Goal: Task Accomplishment & Management: Manage account settings

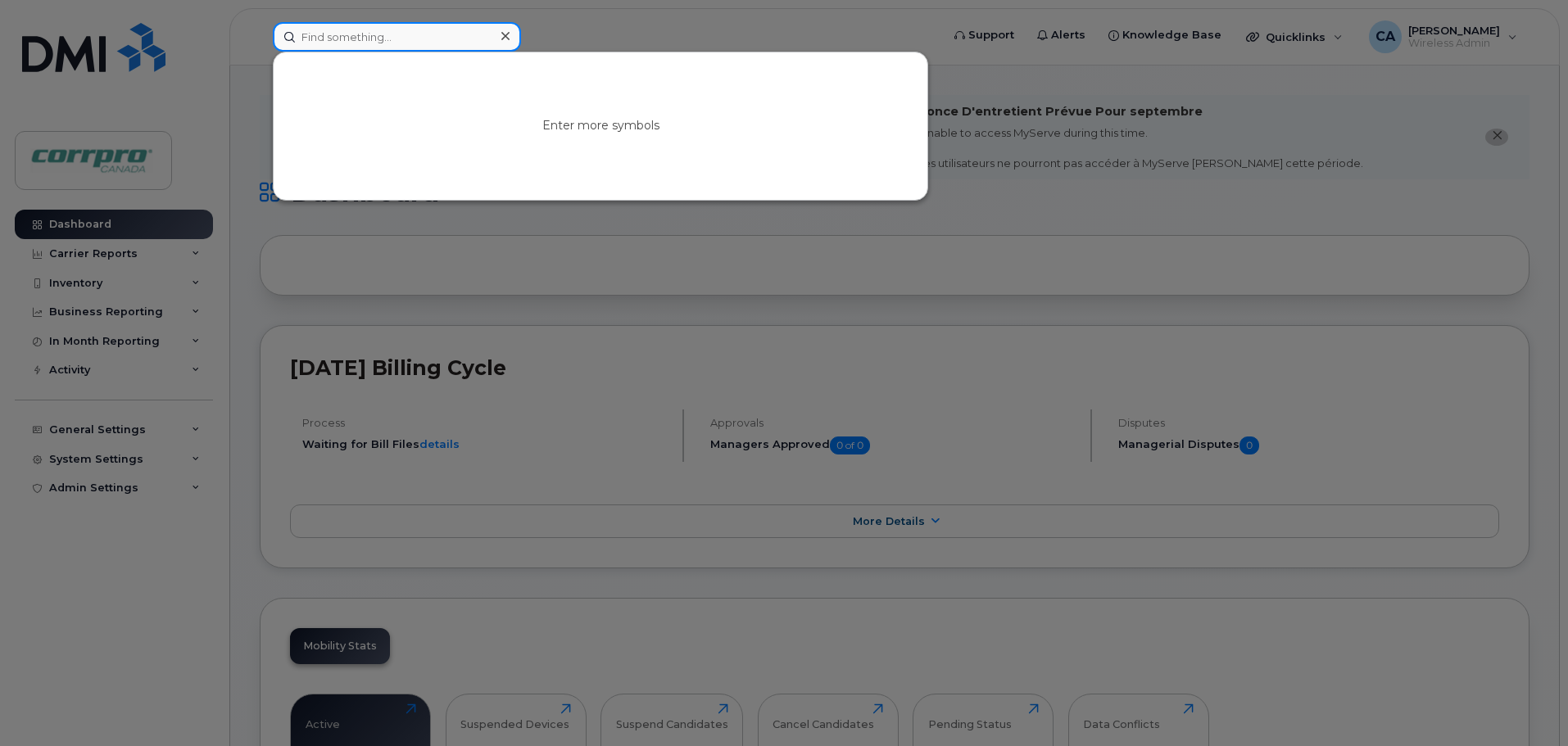
click at [393, 46] on input at bounding box center [396, 37] width 248 height 30
type input "Ben"
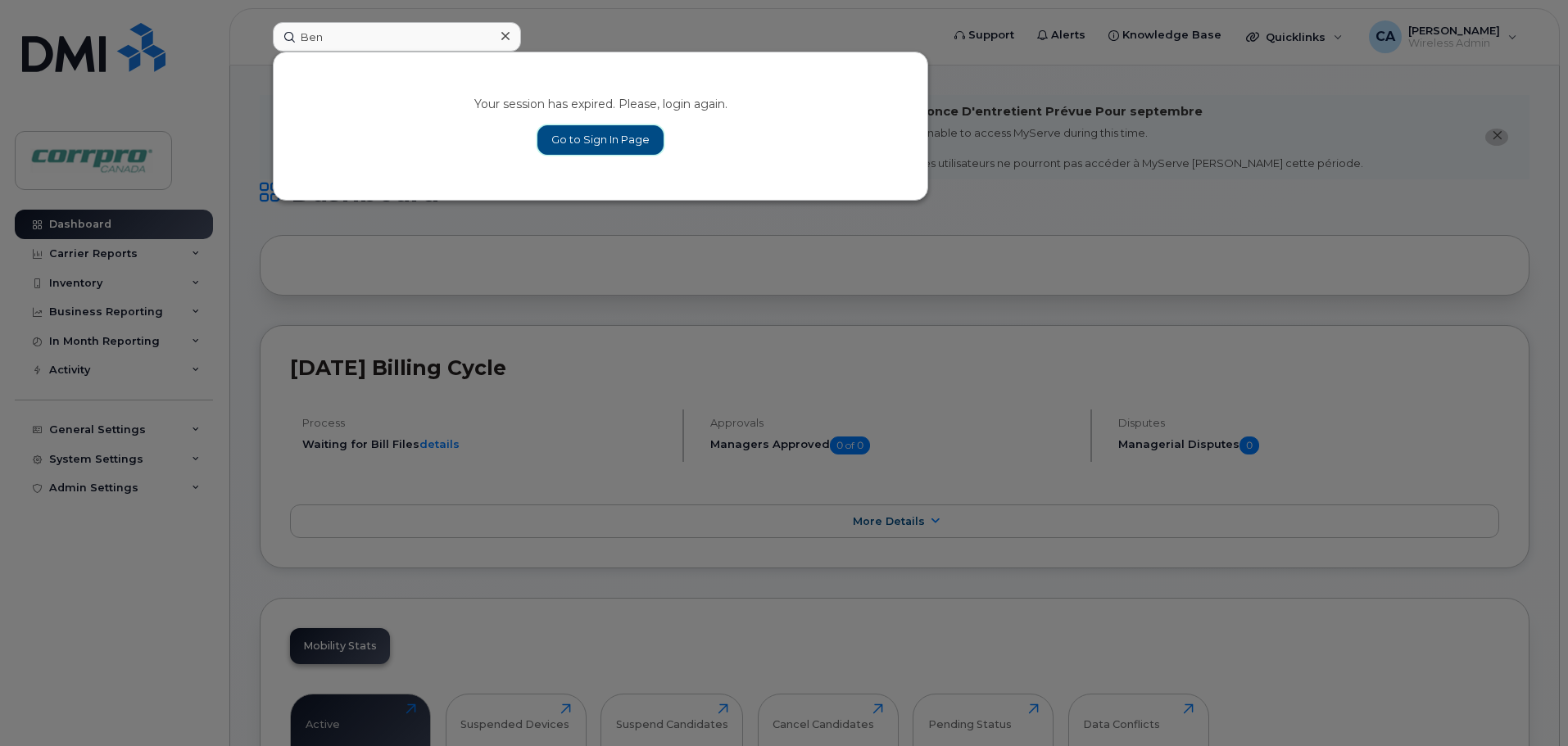
click at [629, 144] on link "Go to Sign In Page" at bounding box center [601, 140] width 126 height 30
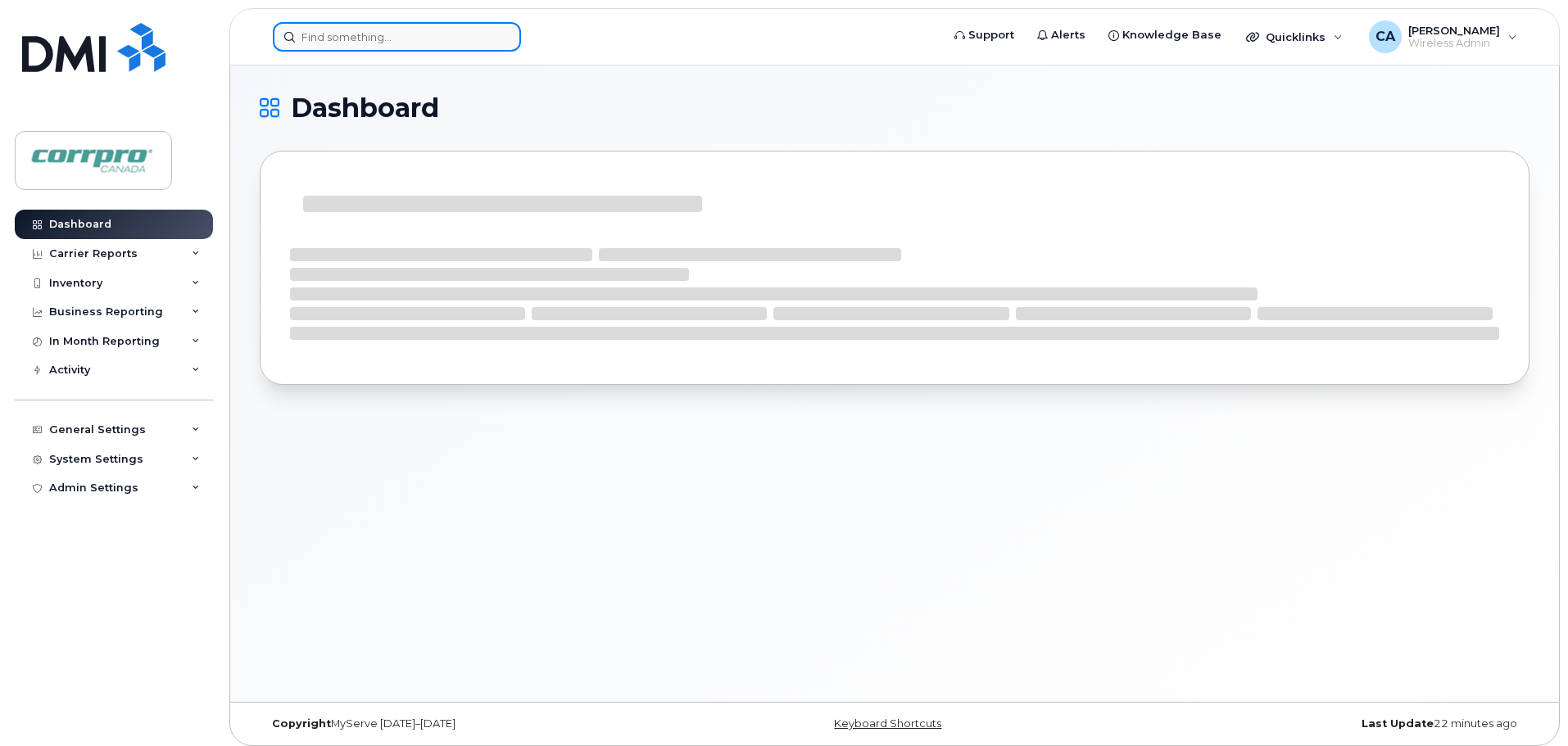
click at [388, 44] on input at bounding box center [396, 37] width 248 height 30
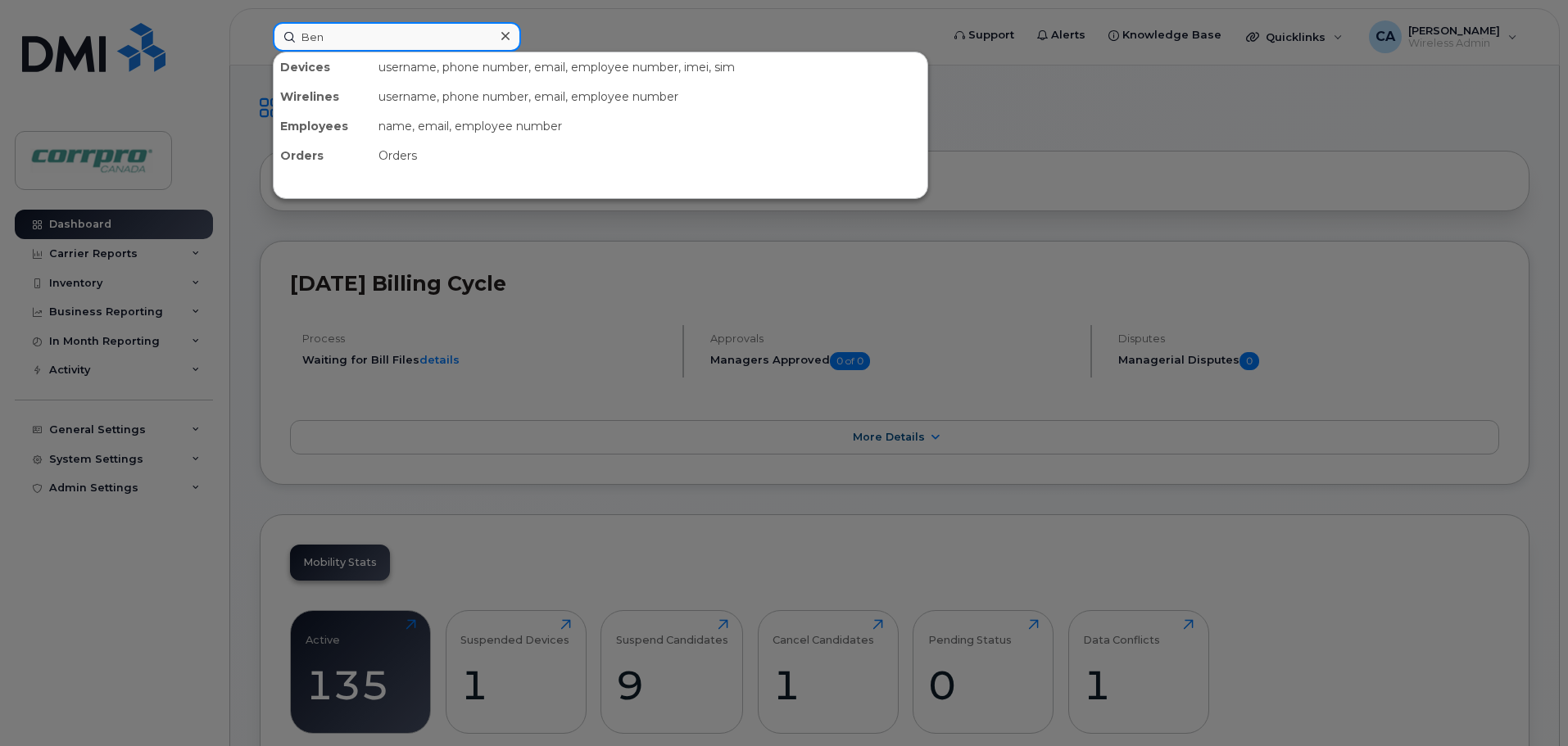
type input "Ben"
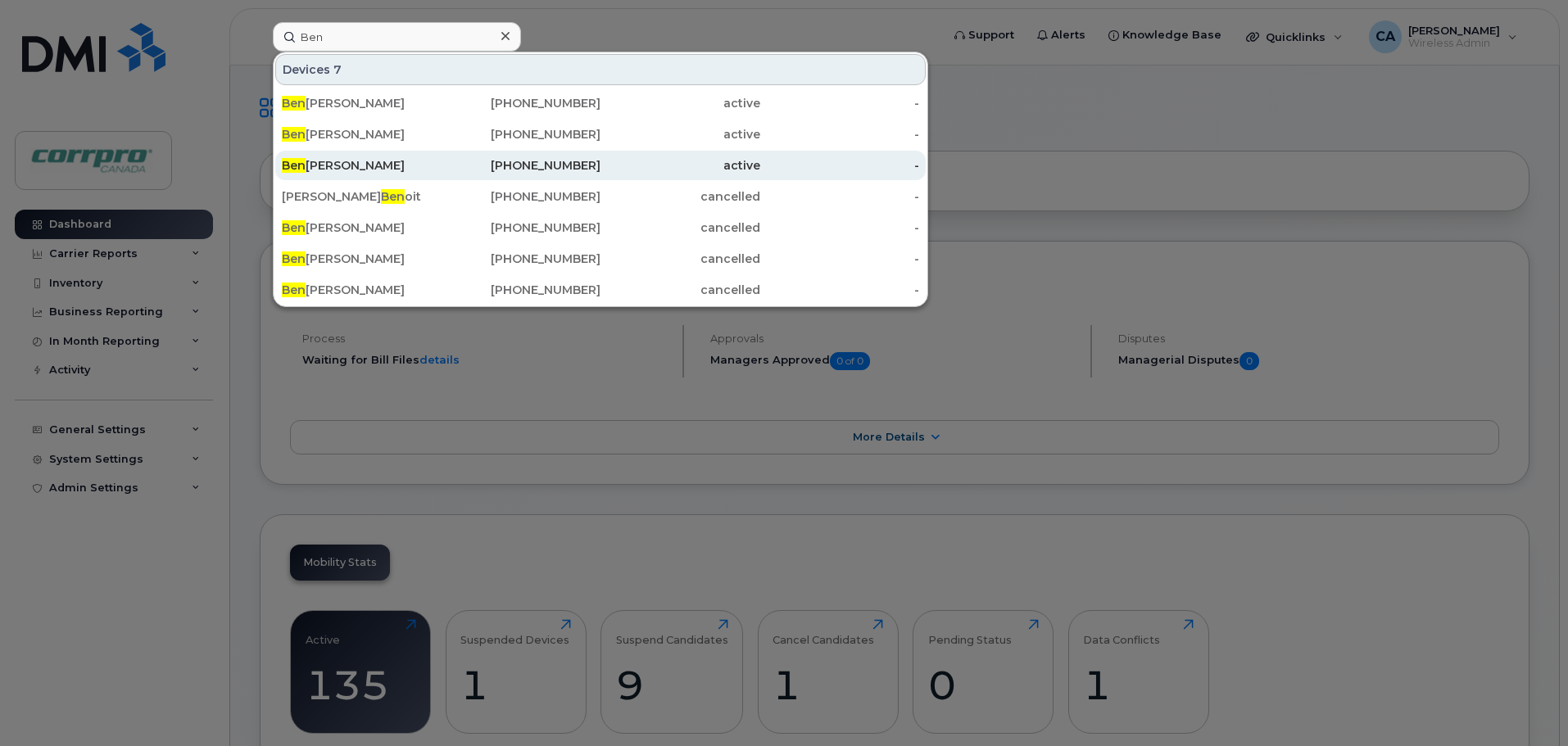
click at [328, 160] on div "Ben Busse" at bounding box center [361, 165] width 160 height 17
click at [382, 170] on div "Ben Busse" at bounding box center [361, 165] width 160 height 17
click at [920, 167] on link "Ben Busse 587-987-4886 active -" at bounding box center [601, 166] width 651 height 30
click at [487, 162] on div "587-987-4886" at bounding box center [522, 165] width 160 height 17
click at [487, 162] on div "[PHONE_NUMBER]" at bounding box center [522, 165] width 160 height 17
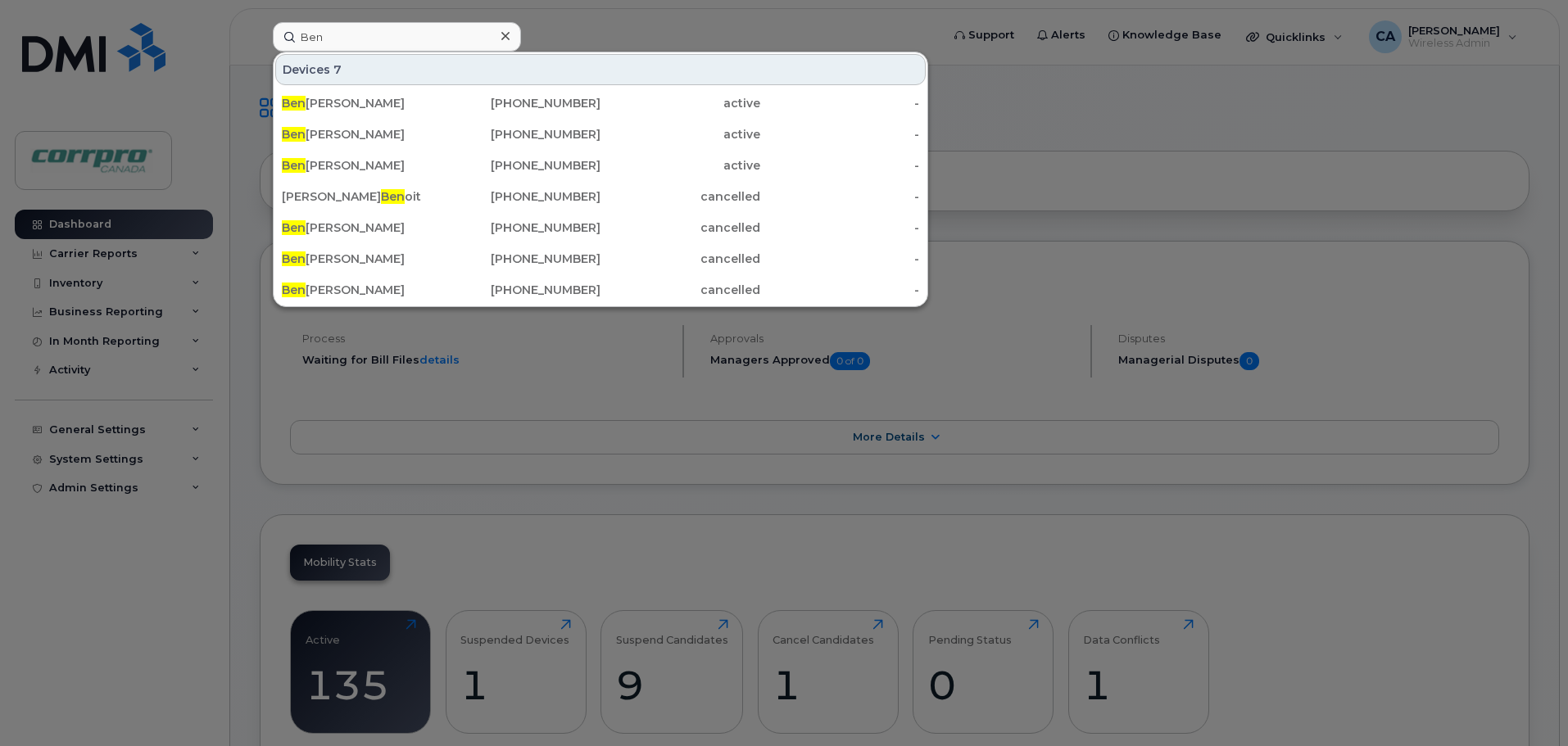
click at [601, 19] on div at bounding box center [784, 373] width 1568 height 746
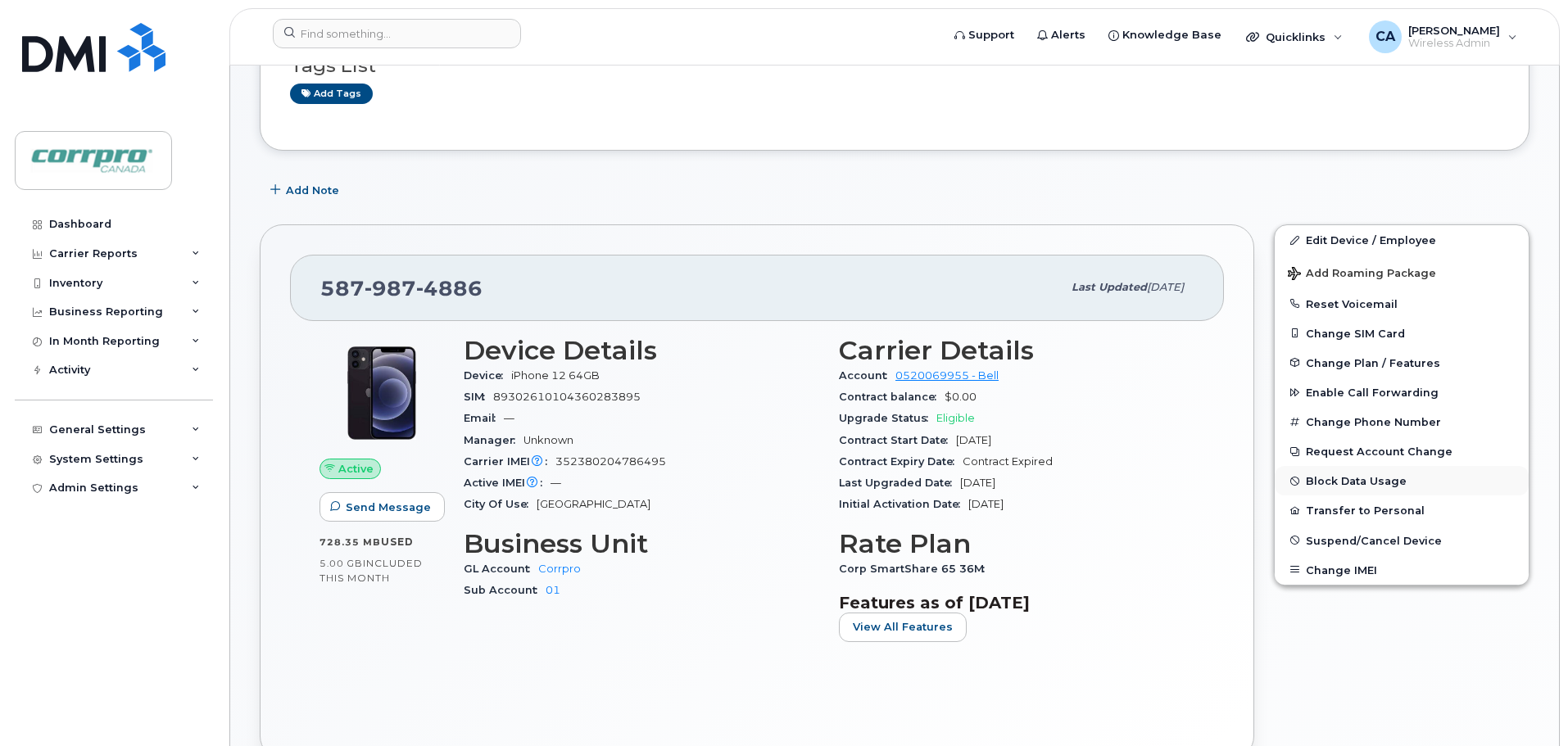
scroll to position [164, 0]
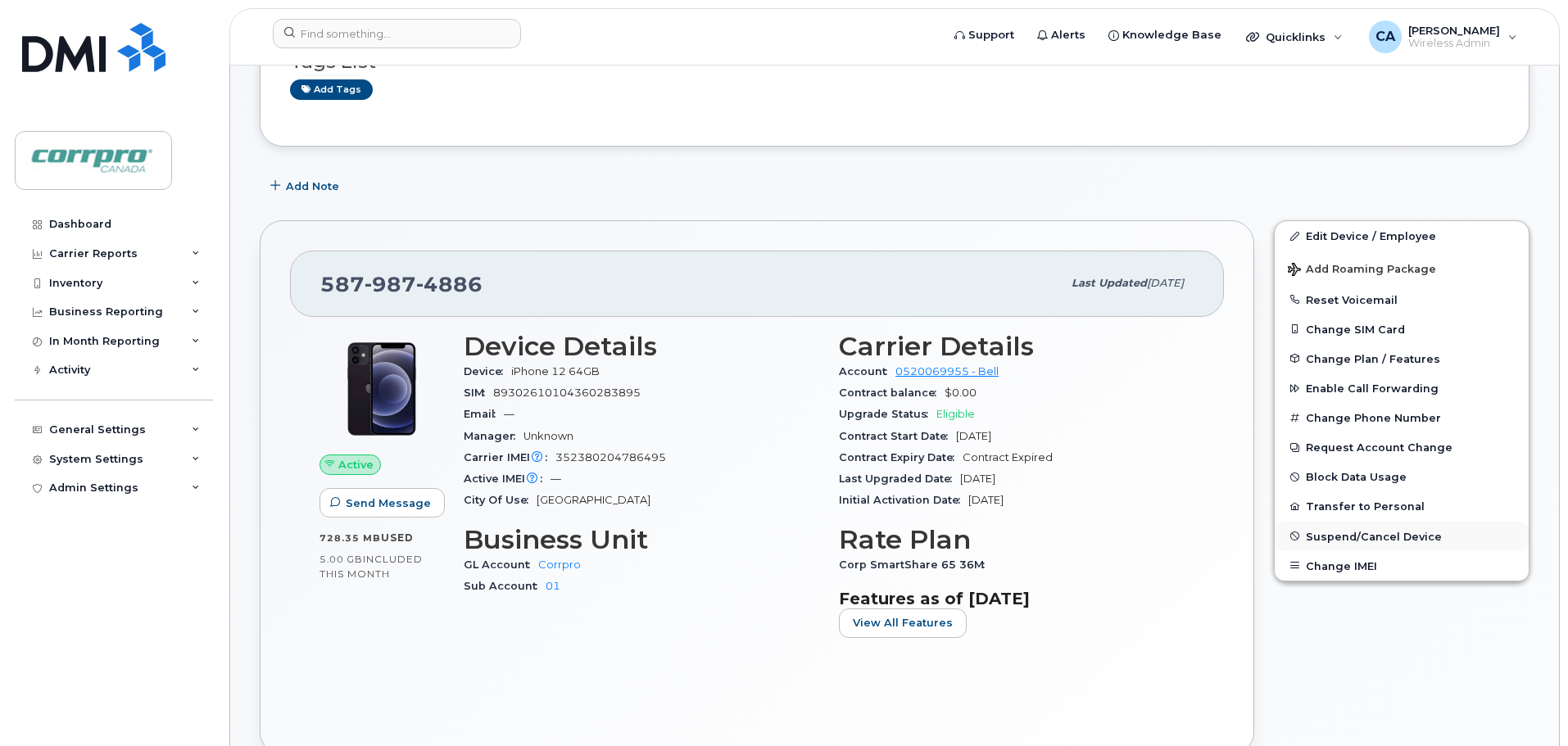
click at [1353, 536] on span "Suspend/Cancel Device" at bounding box center [1373, 536] width 136 height 12
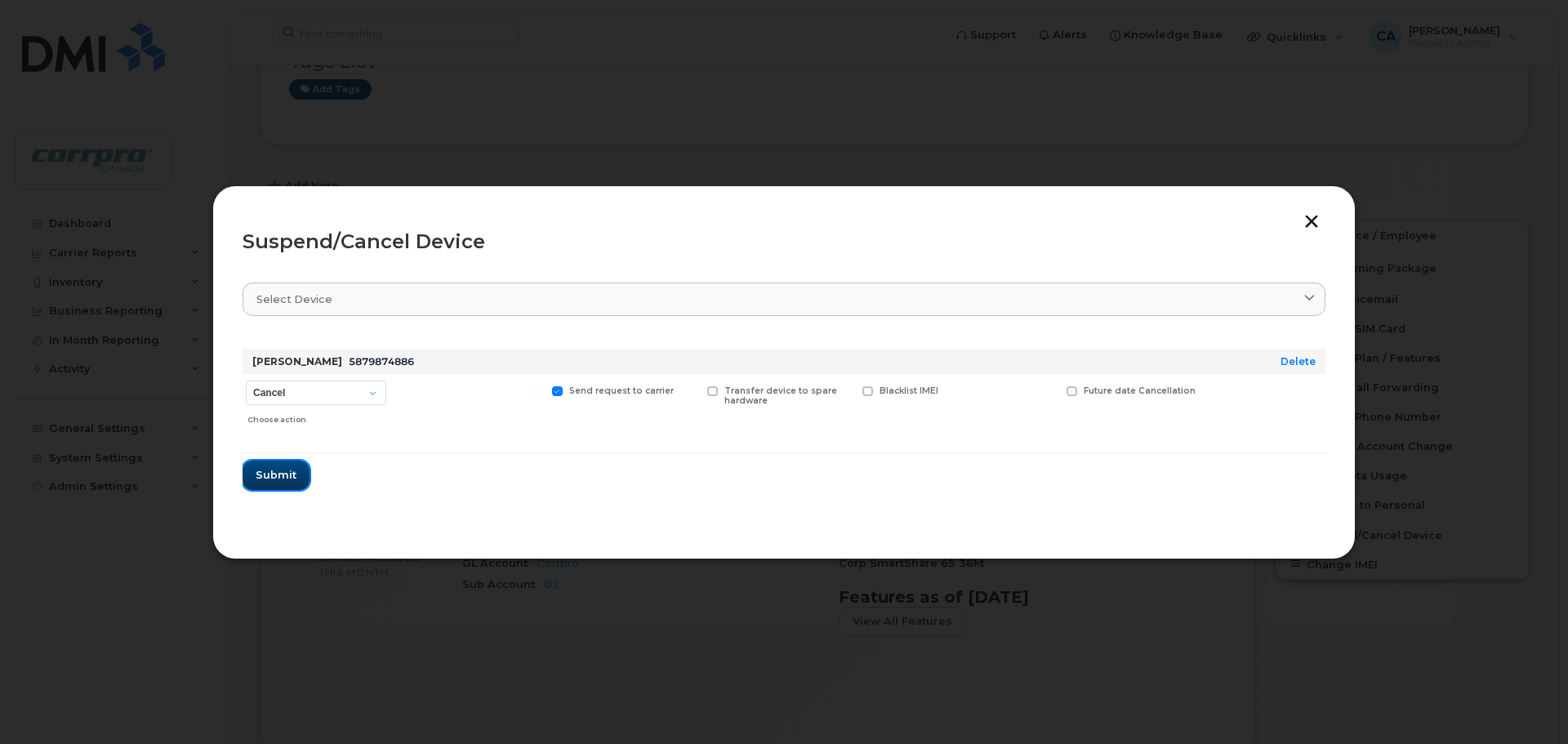
click at [278, 470] on span "Submit" at bounding box center [275, 475] width 41 height 16
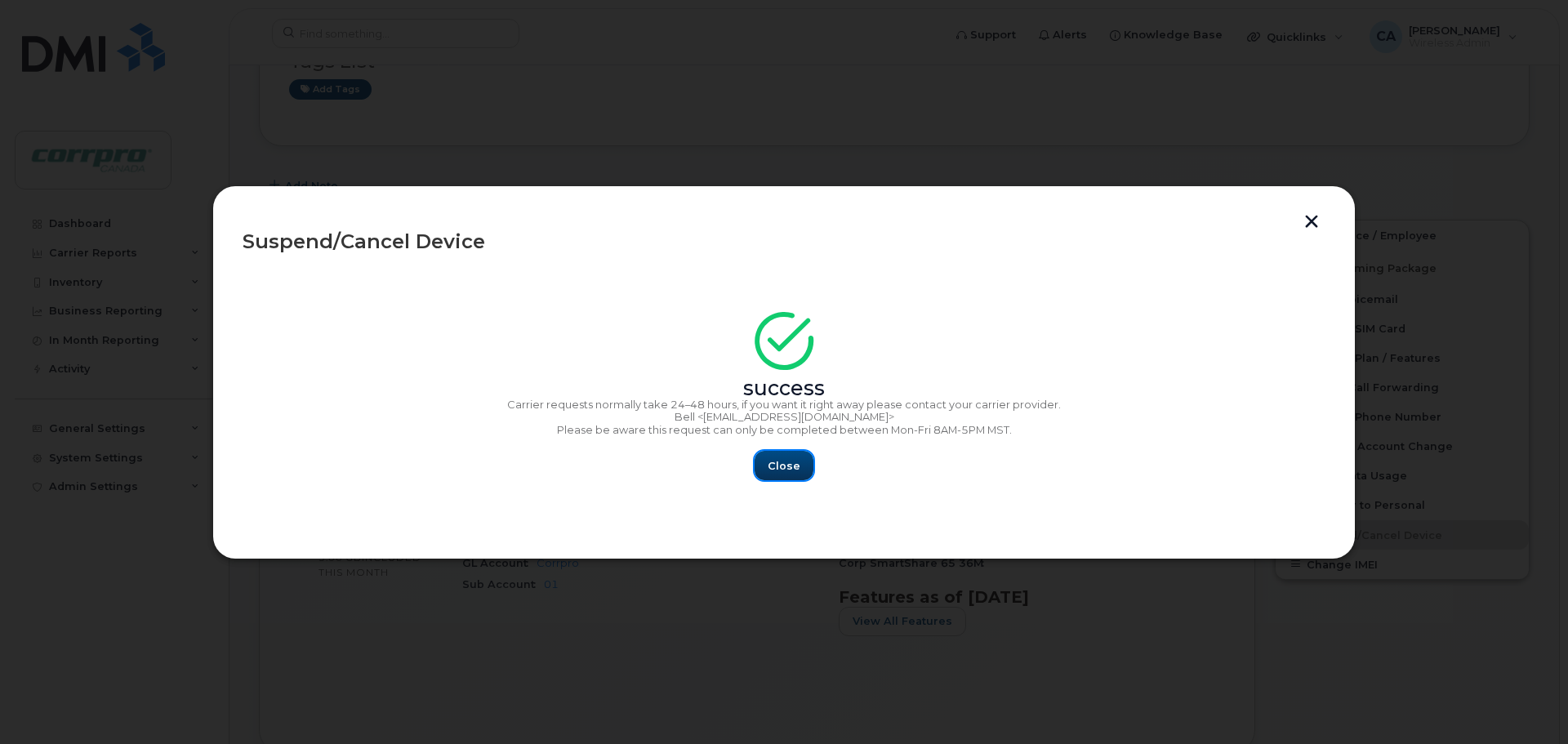
click at [781, 475] on button "Close" at bounding box center [783, 466] width 59 height 30
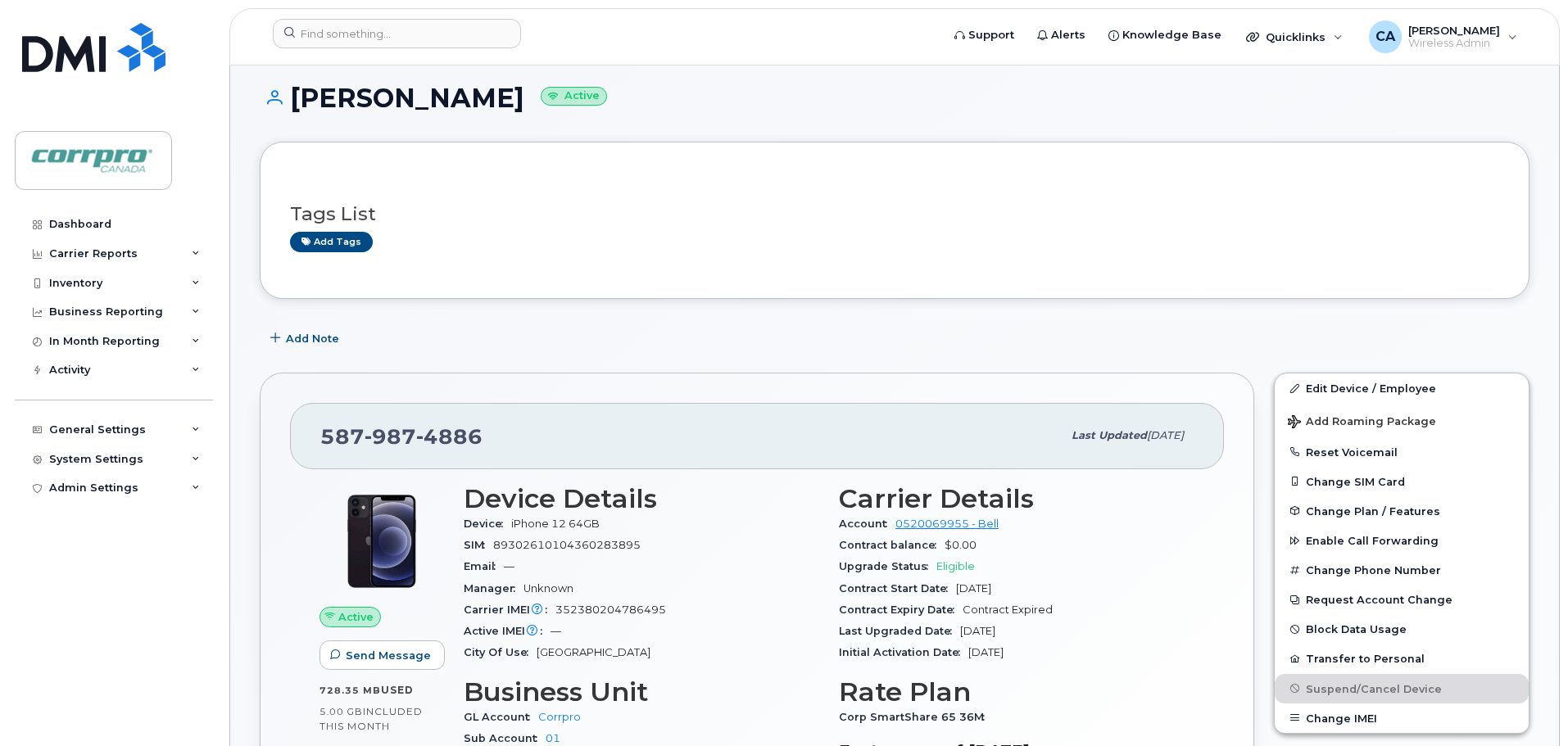
scroll to position [0, 0]
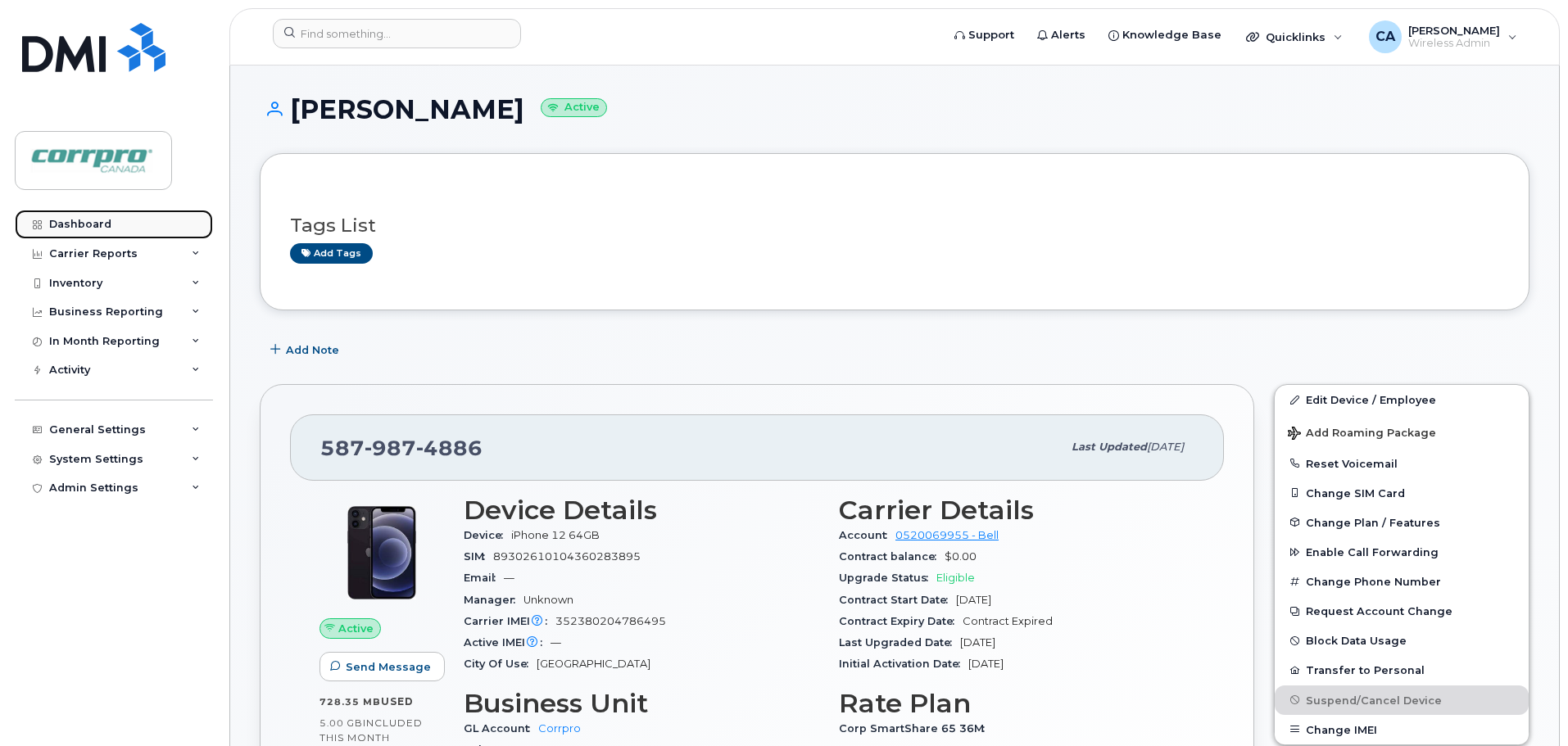
click at [81, 230] on div "Dashboard" at bounding box center [80, 224] width 62 height 13
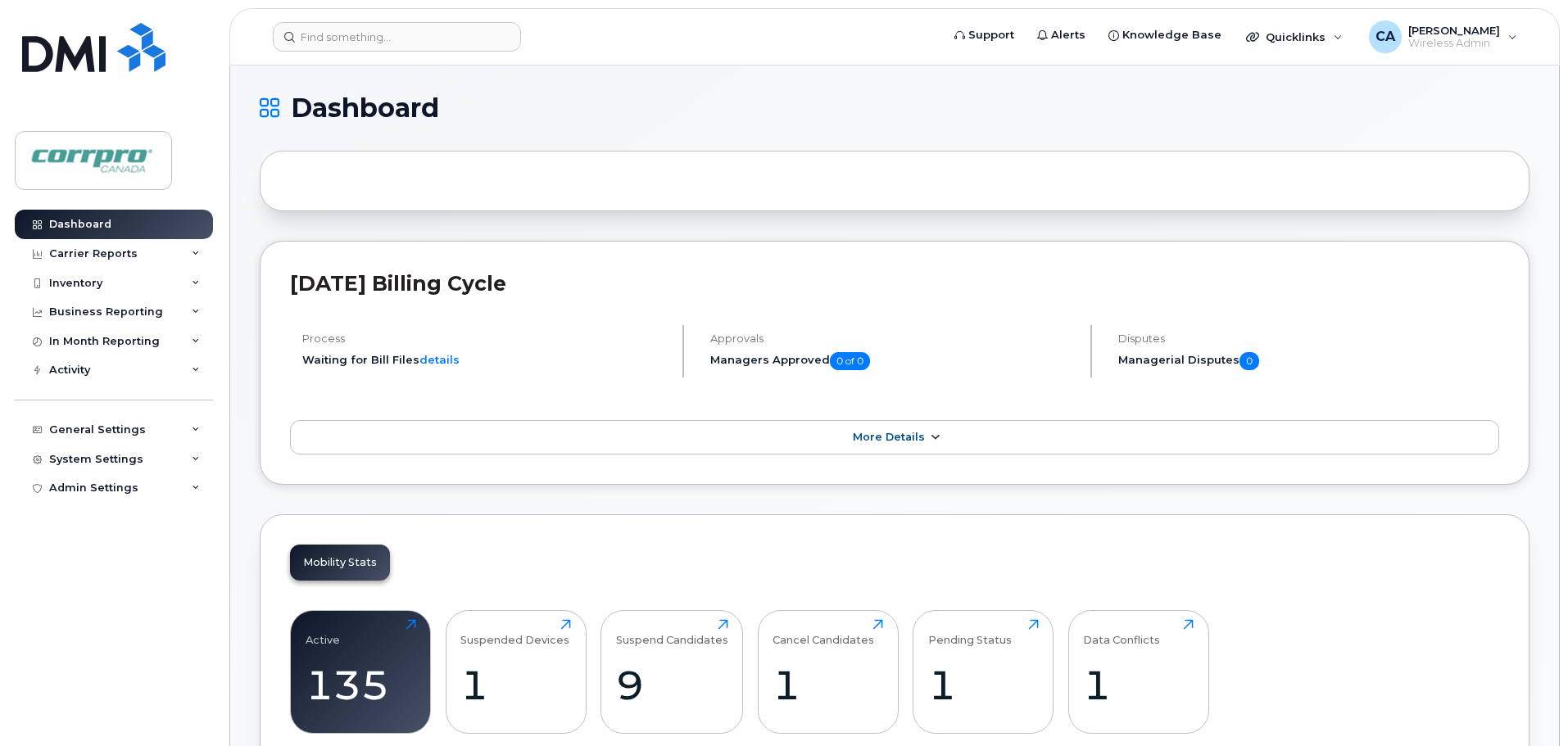
click at [923, 438] on span "More Details" at bounding box center [889, 437] width 72 height 12
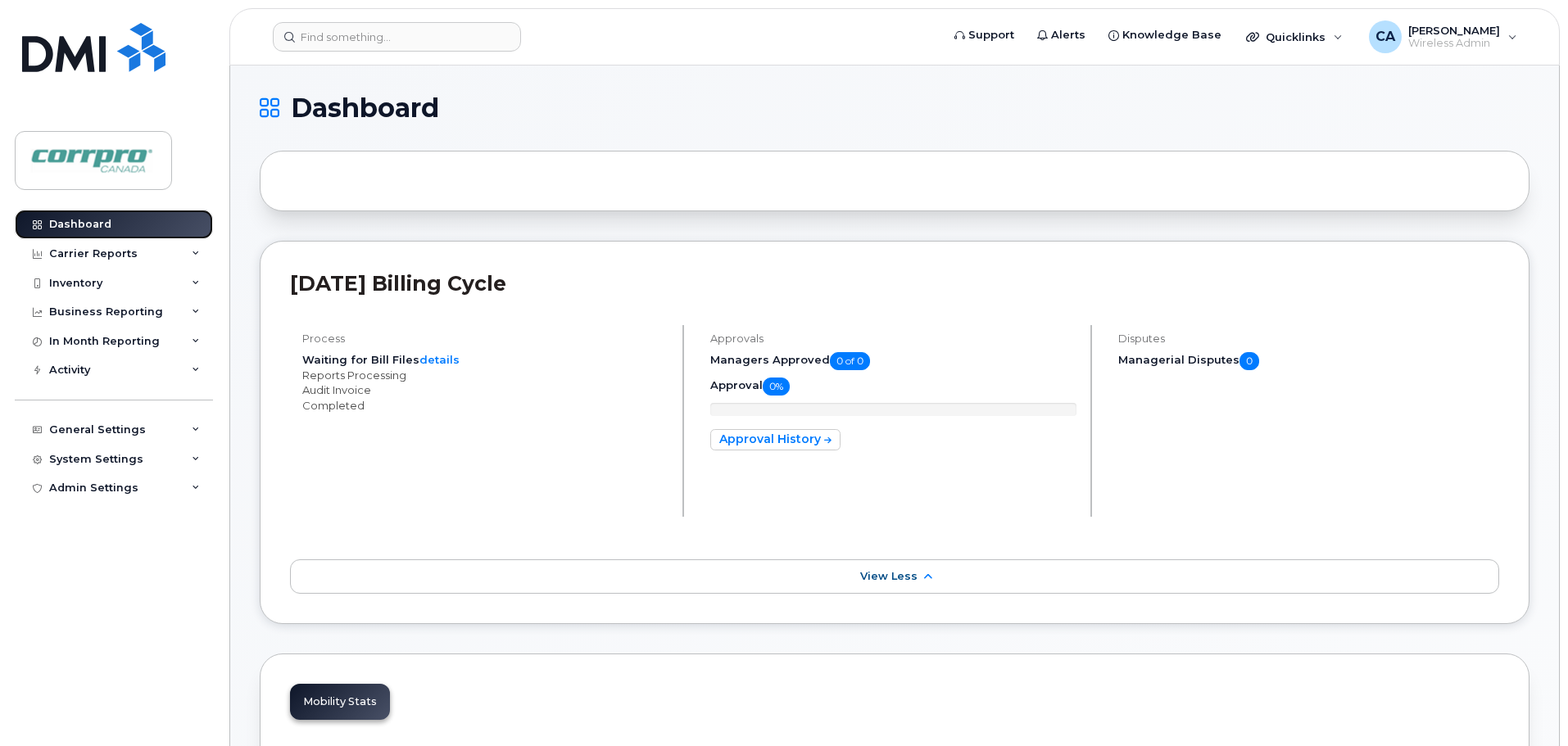
click at [86, 231] on link "Dashboard" at bounding box center [114, 224] width 198 height 30
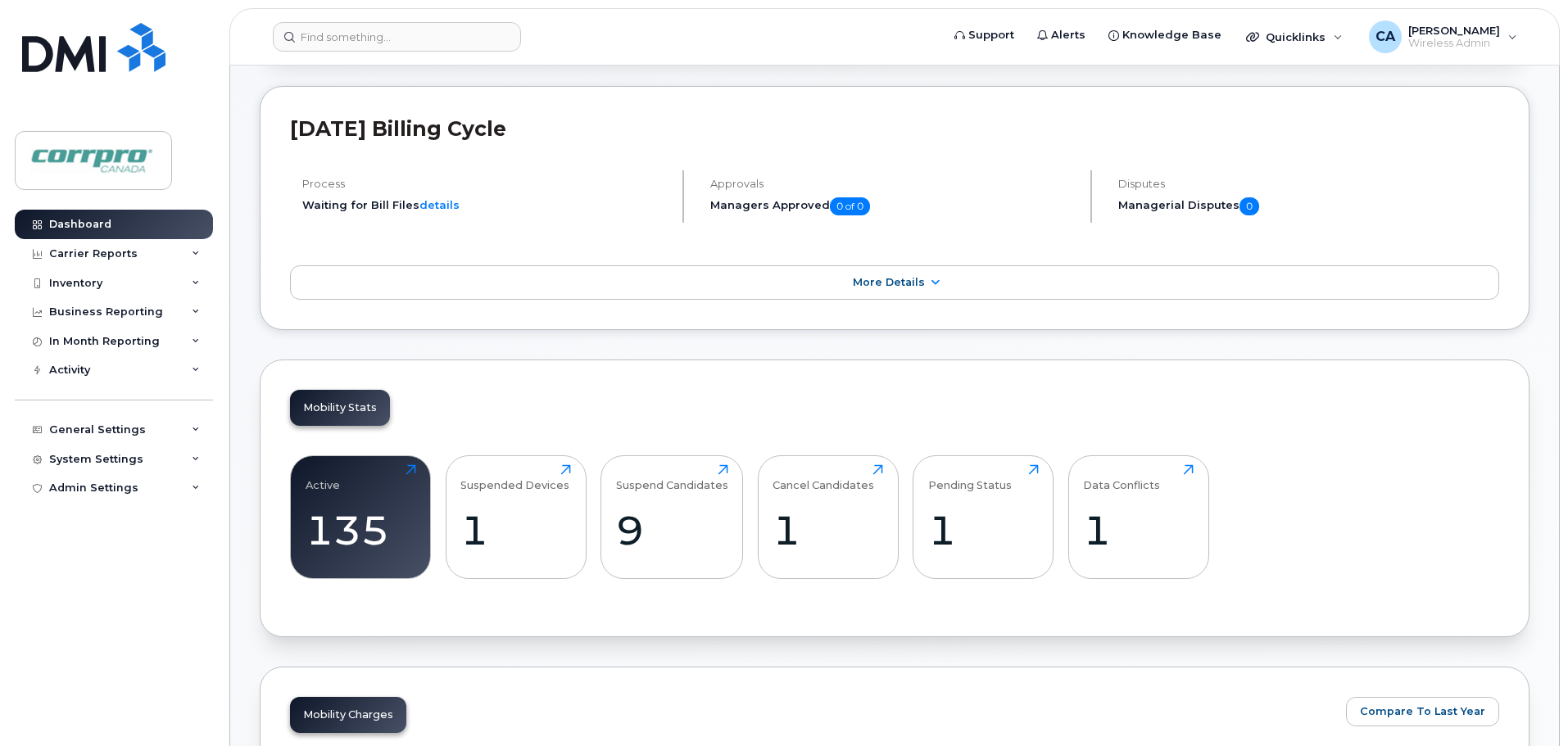
scroll to position [492, 0]
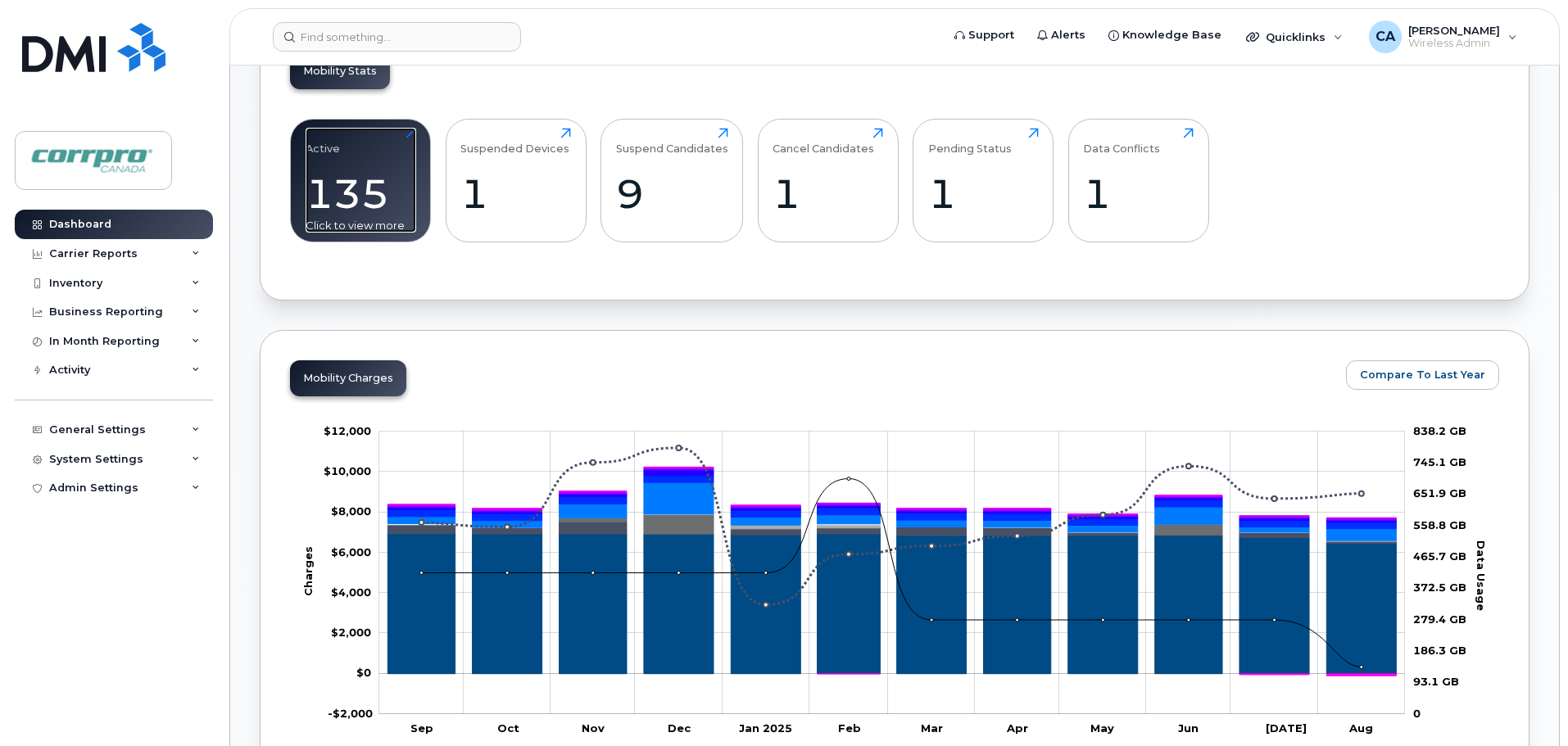
click at [353, 201] on div "135" at bounding box center [360, 193] width 110 height 48
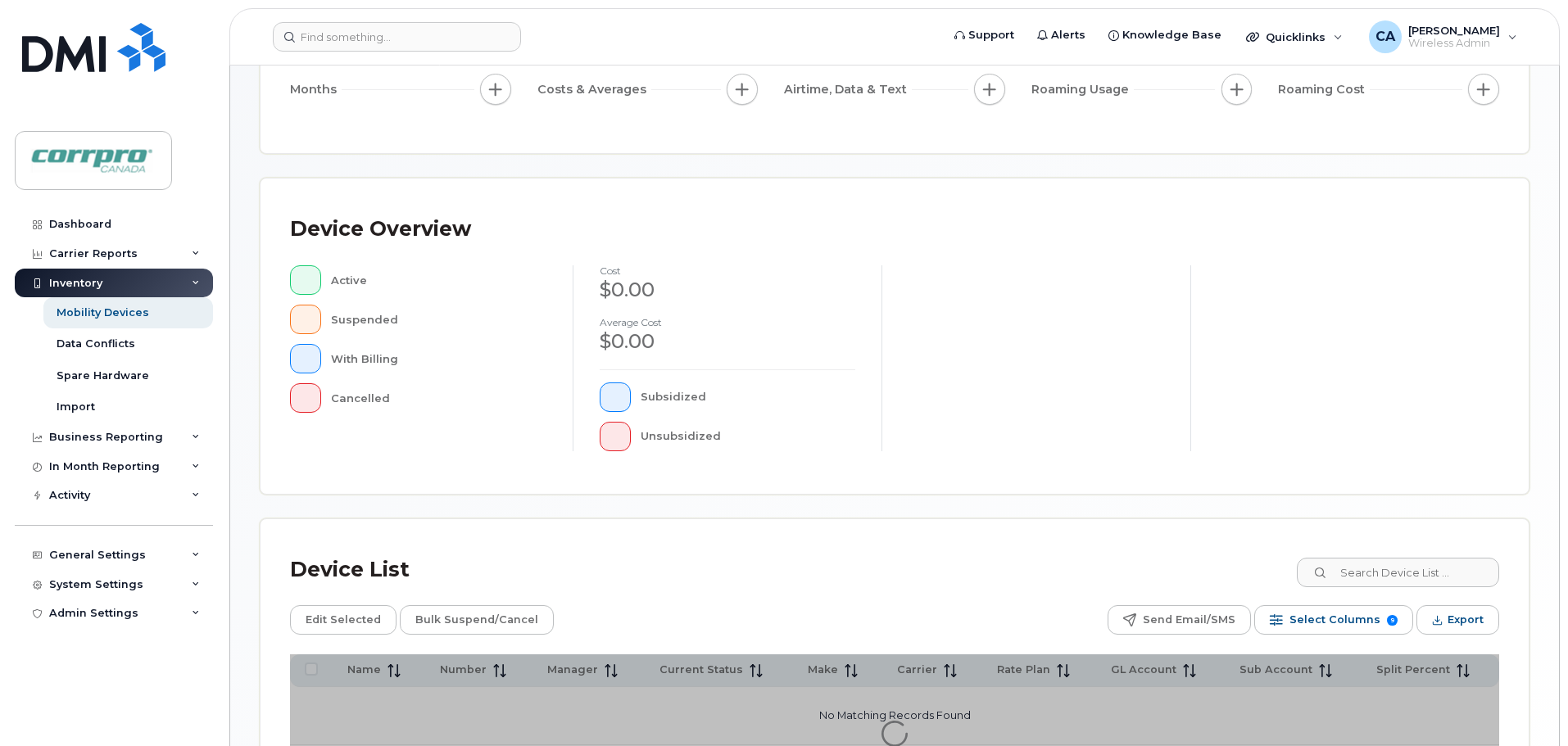
scroll to position [380, 0]
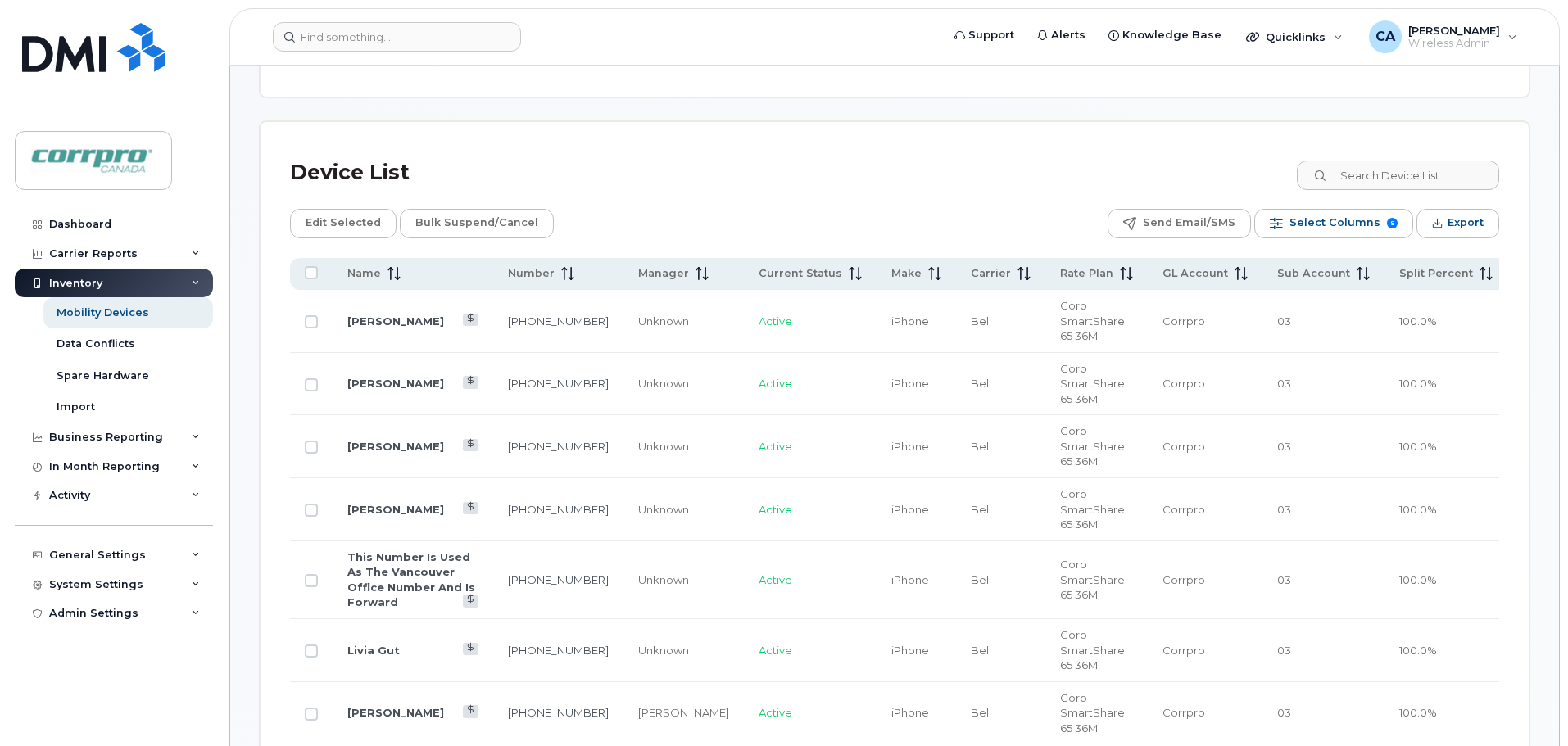
scroll to position [871, 0]
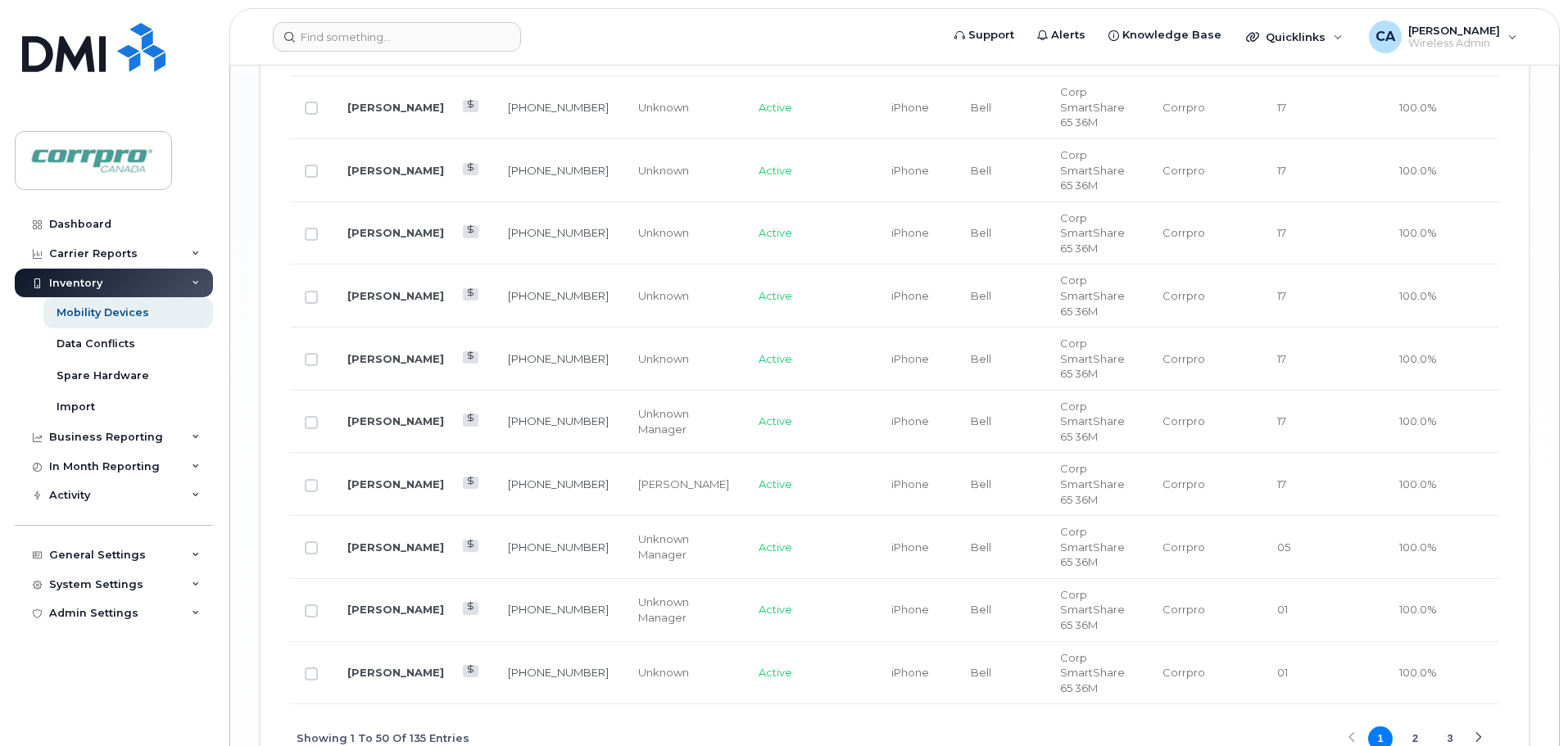
scroll to position [3492, 0]
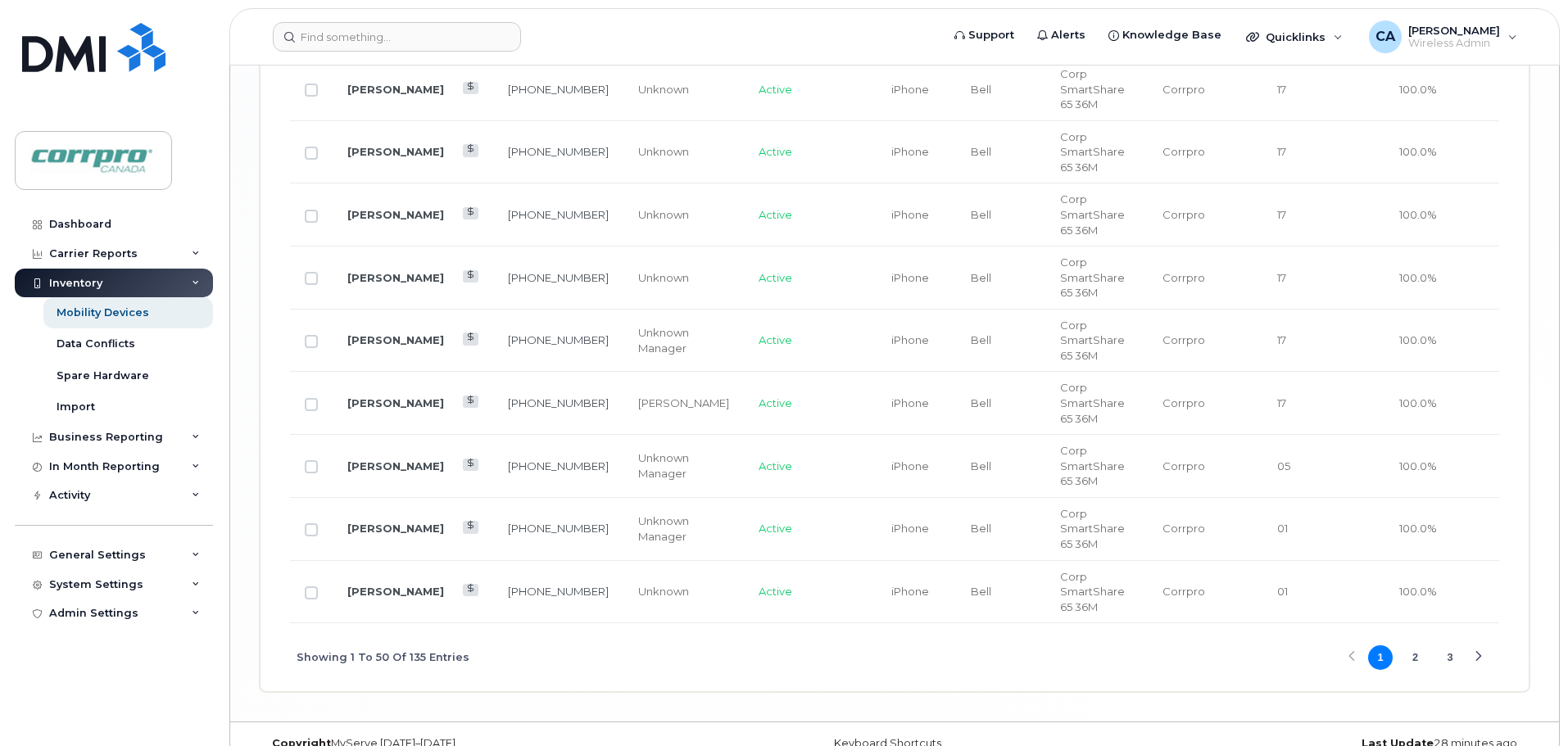
click at [1415, 645] on button "2" at bounding box center [1415, 657] width 25 height 25
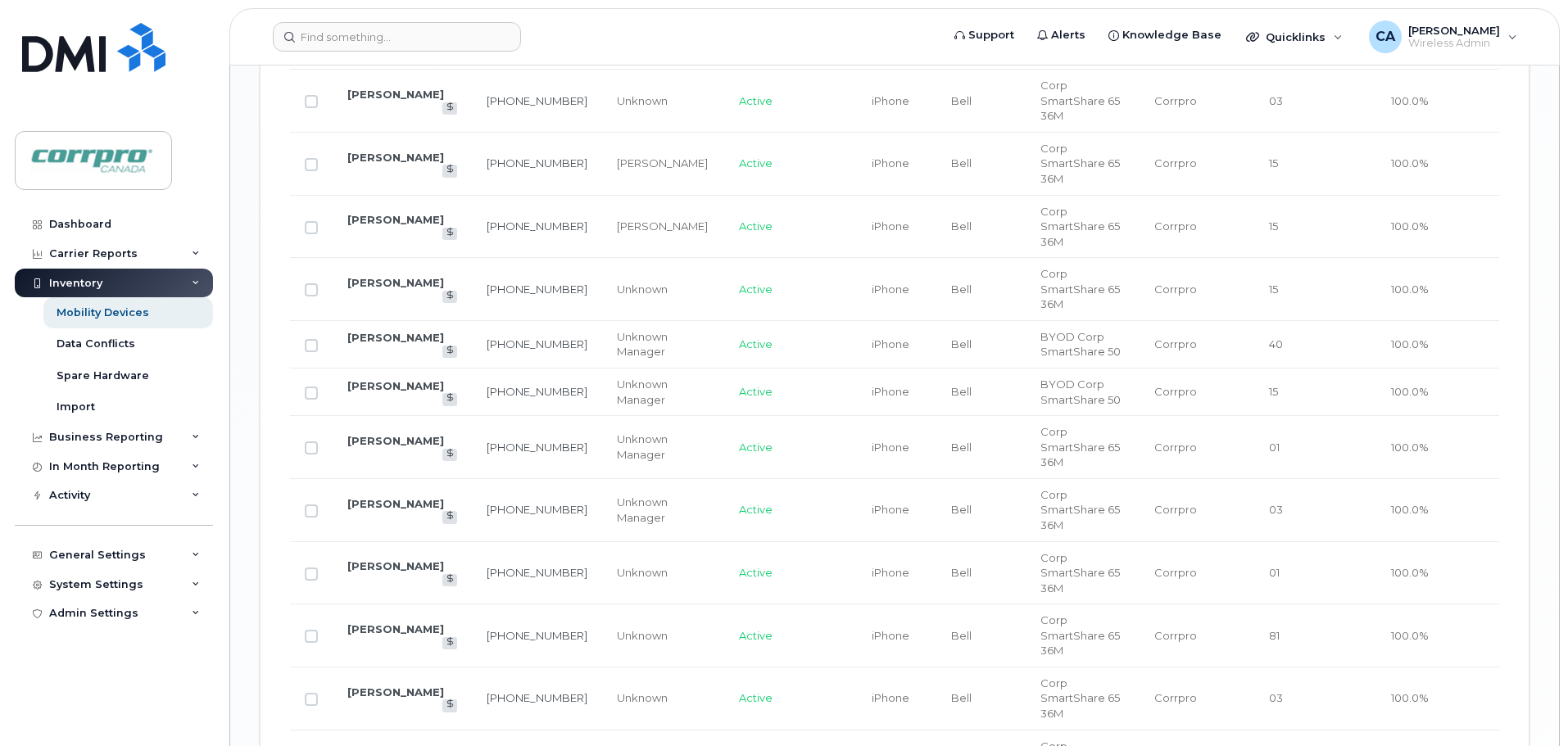
scroll to position [2732, 0]
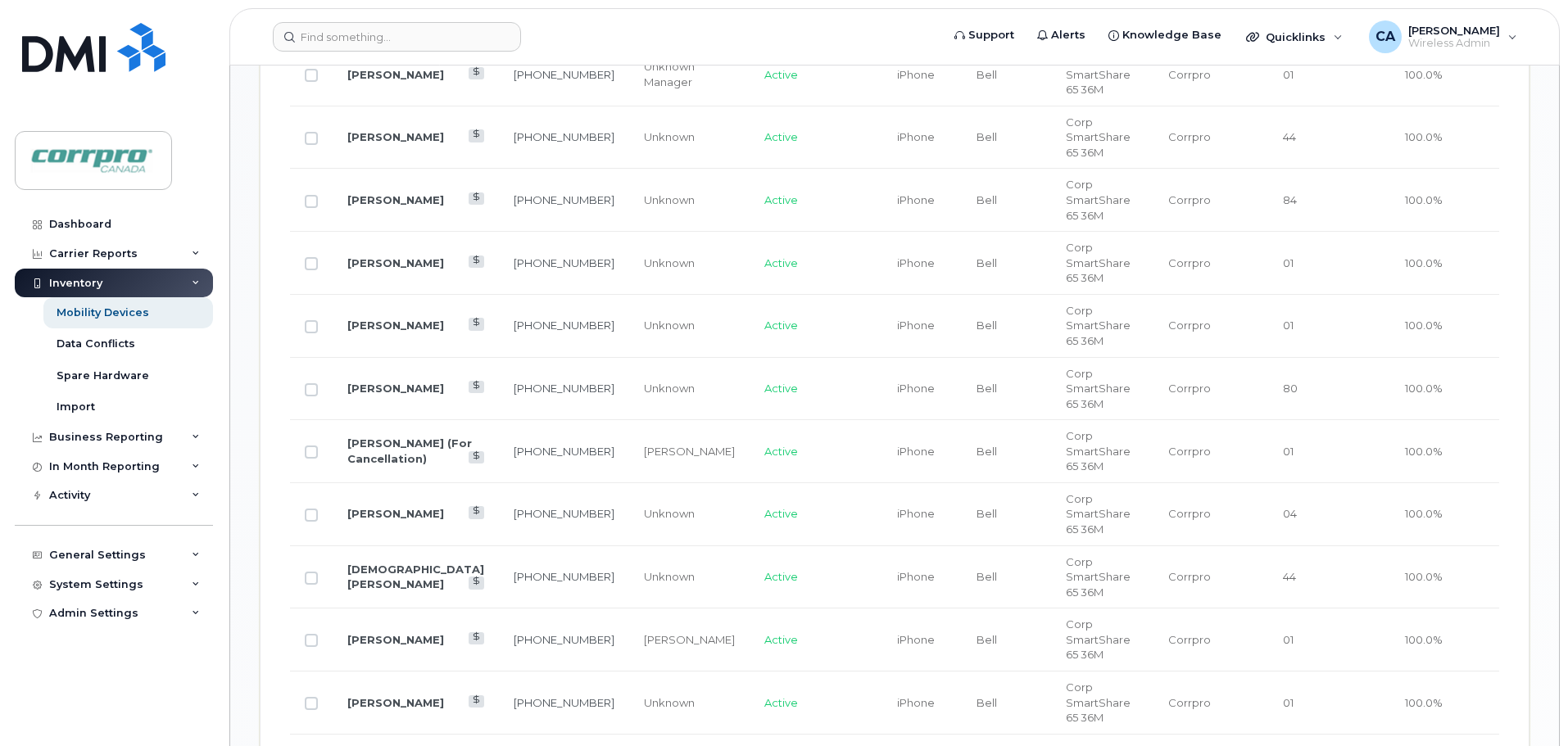
scroll to position [1198, 0]
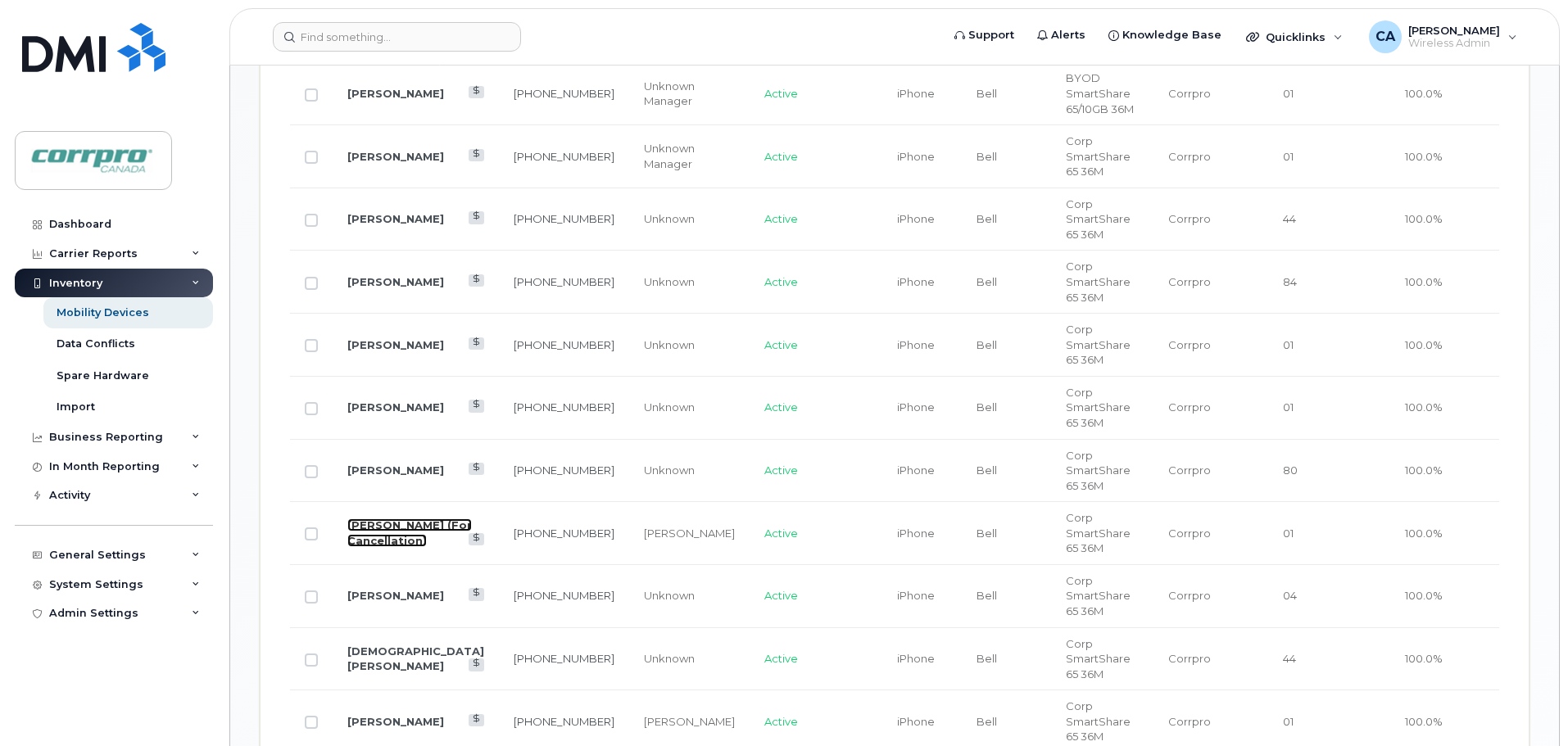
click at [392, 518] on link "[PERSON_NAME] (For Cancellation)" at bounding box center [410, 532] width 125 height 29
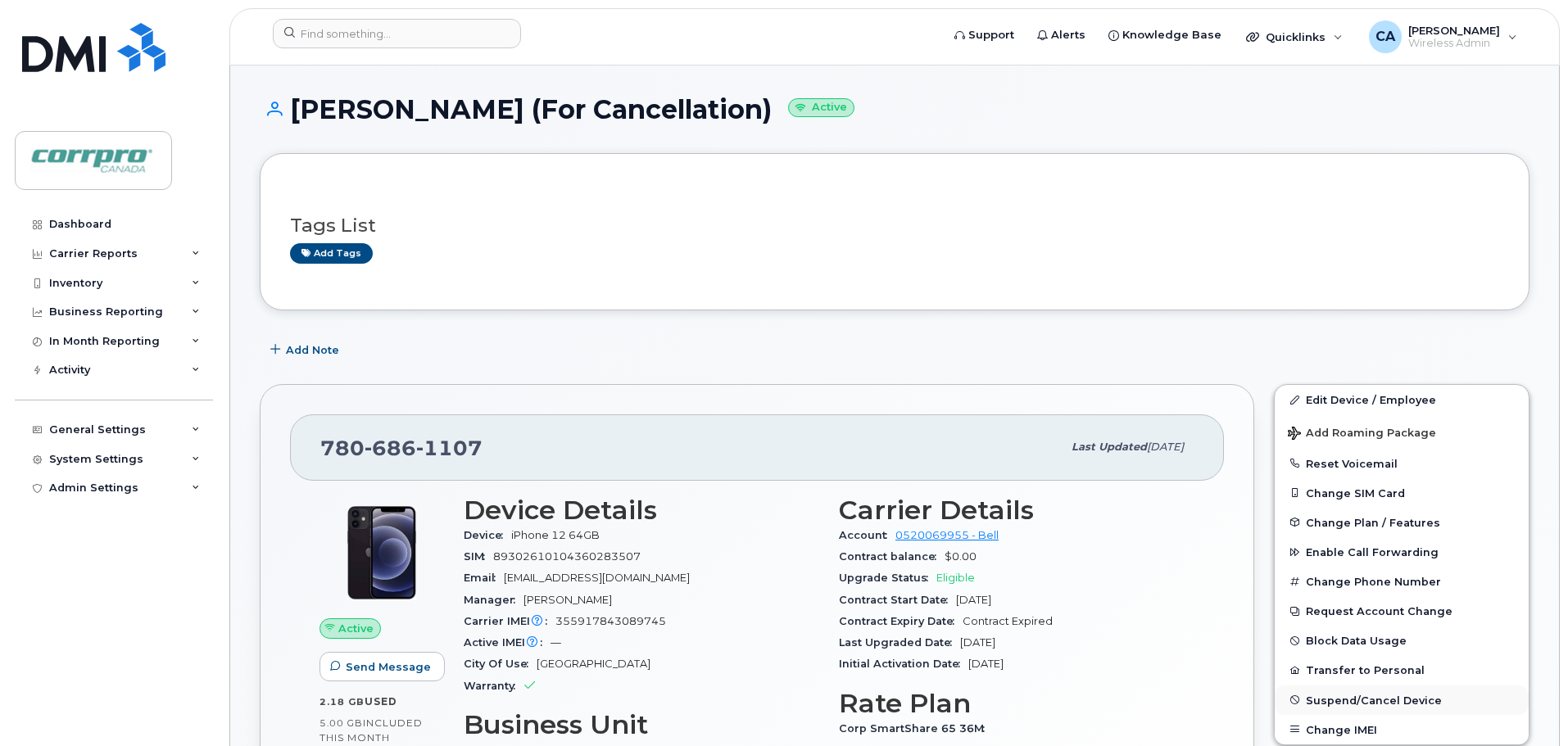
click at [1365, 704] on span "Suspend/Cancel Device" at bounding box center [1373, 700] width 136 height 12
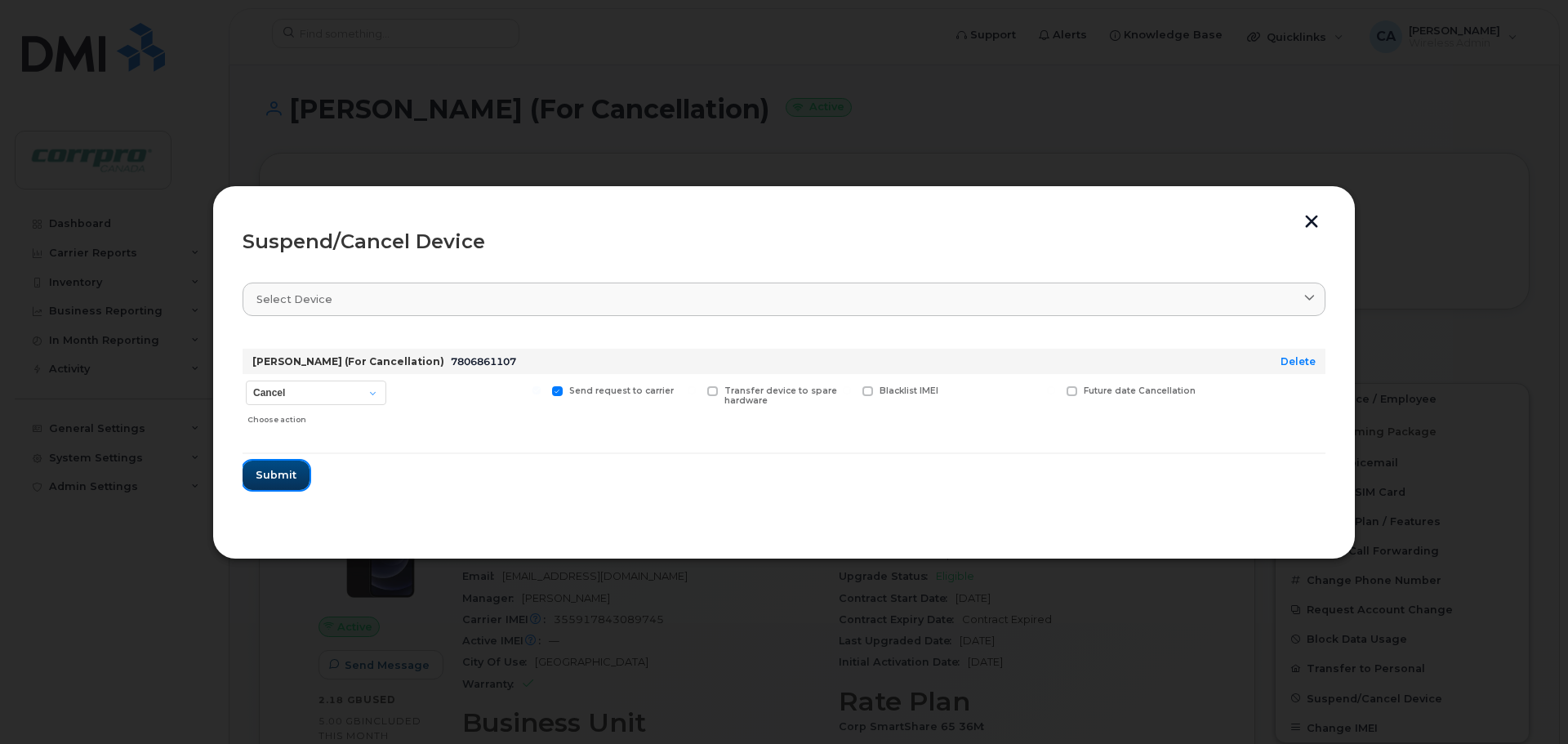
click at [278, 476] on span "Submit" at bounding box center [275, 475] width 41 height 16
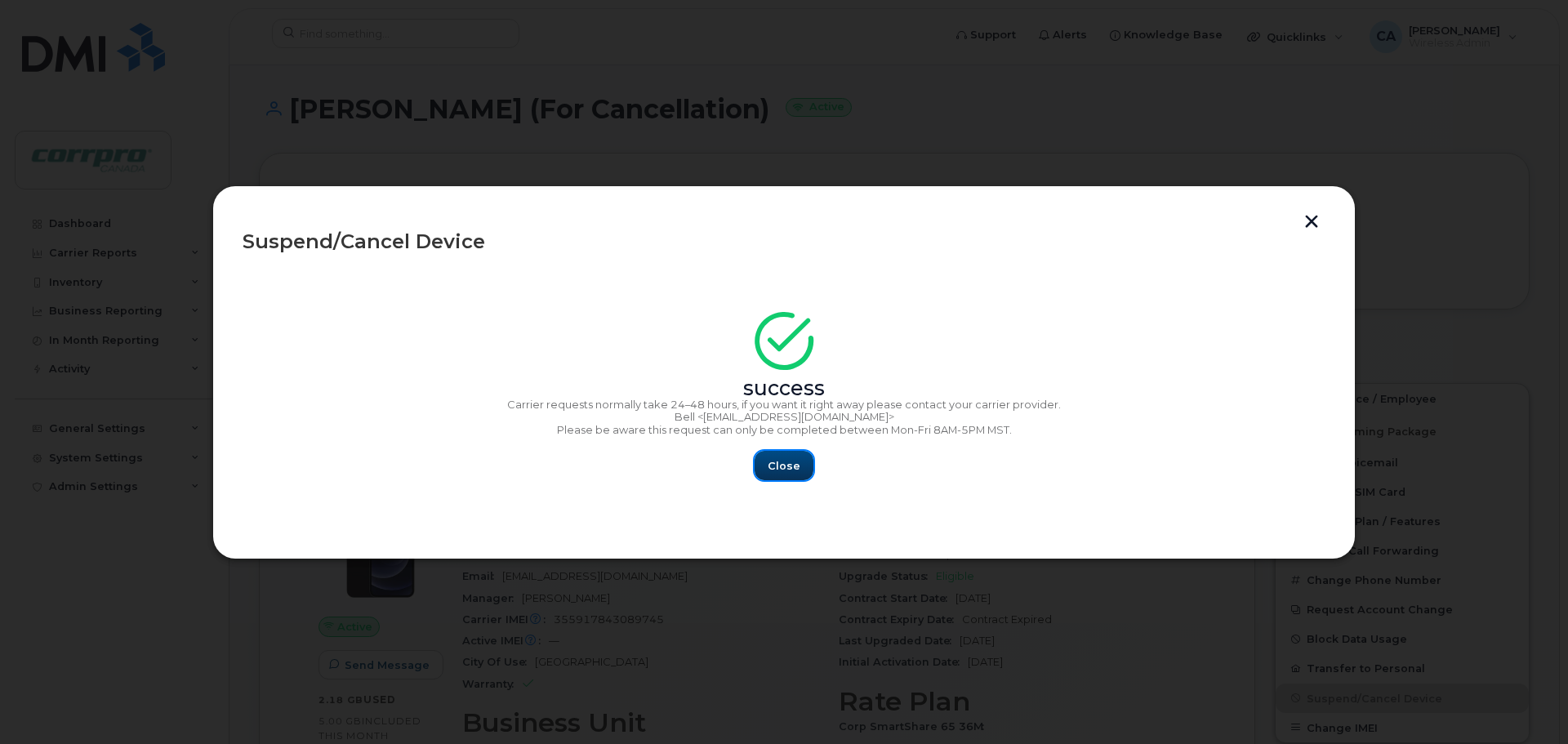
click at [788, 469] on span "Close" at bounding box center [783, 466] width 32 height 16
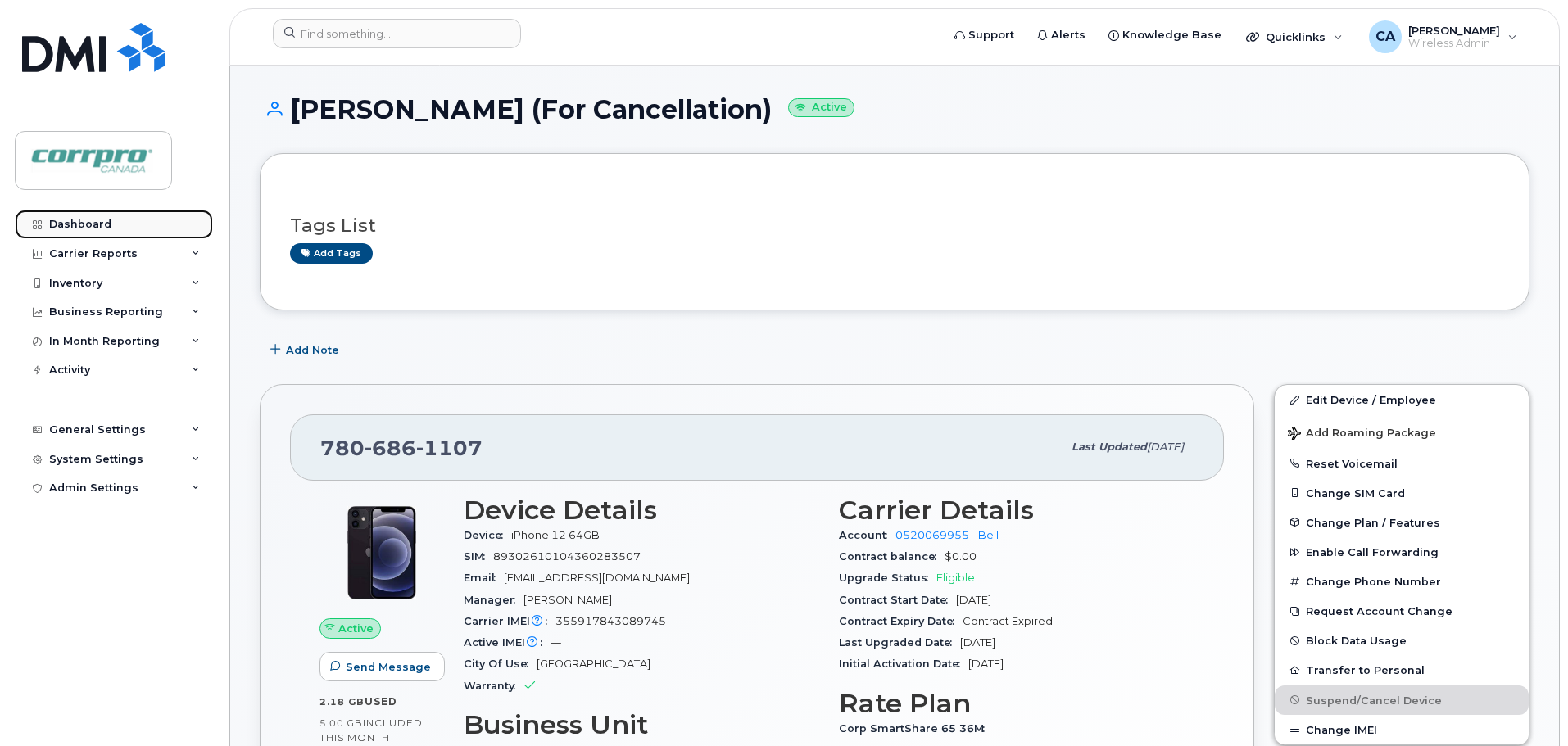
click at [95, 231] on link "Dashboard" at bounding box center [114, 224] width 198 height 30
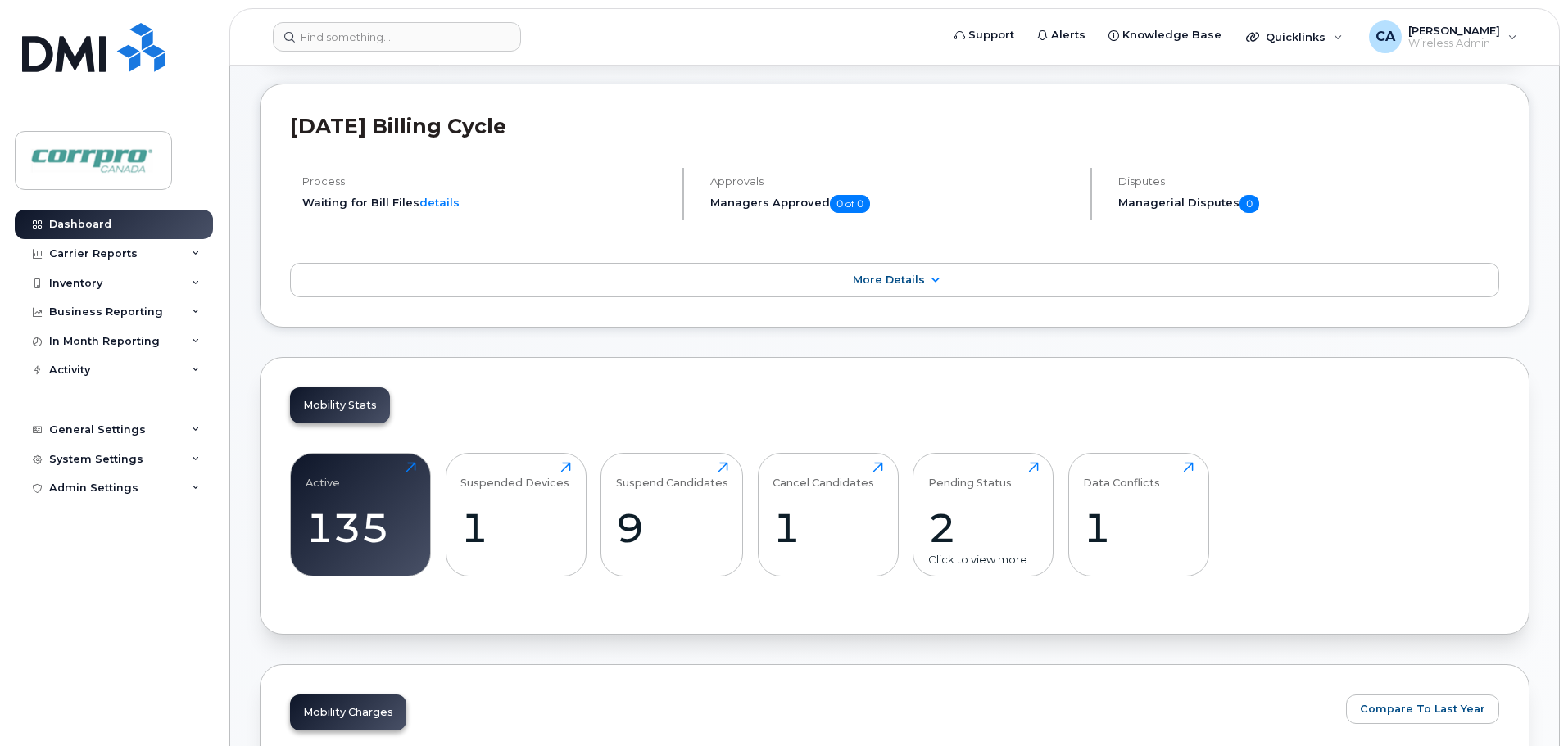
scroll to position [164, 0]
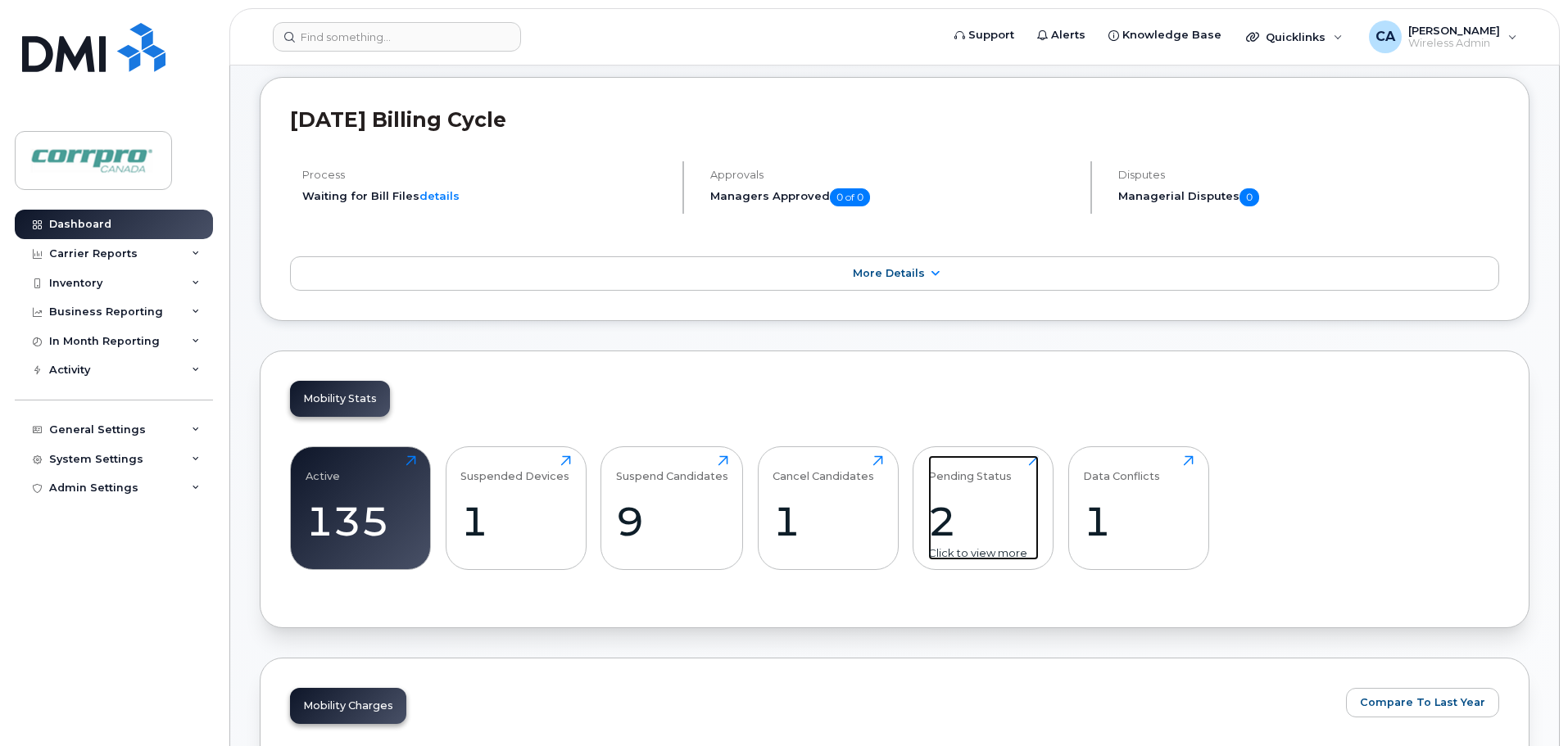
click at [951, 531] on div "2" at bounding box center [984, 521] width 110 height 48
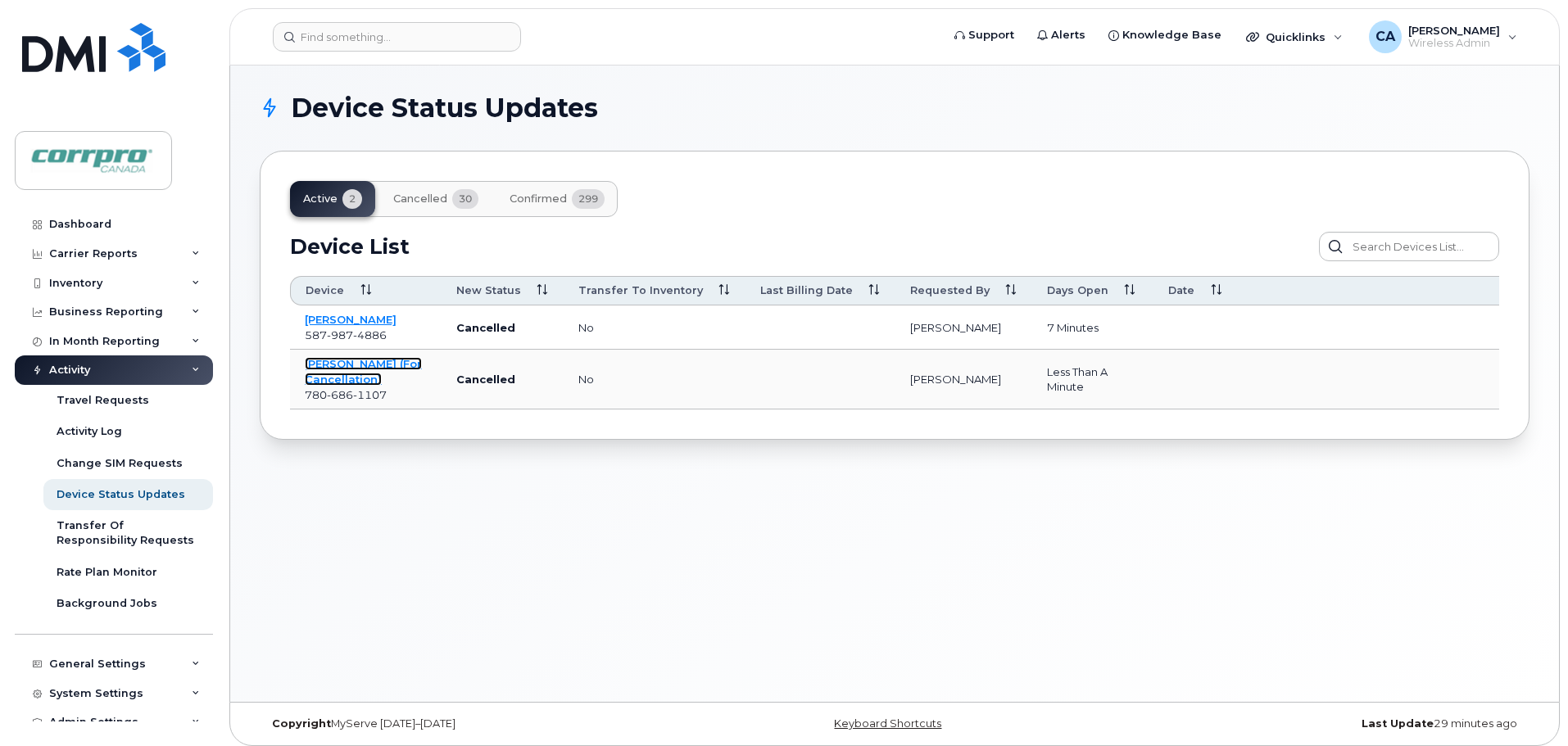
click at [331, 378] on link "Masood Heidari (For Cancellation)" at bounding box center [364, 371] width 118 height 29
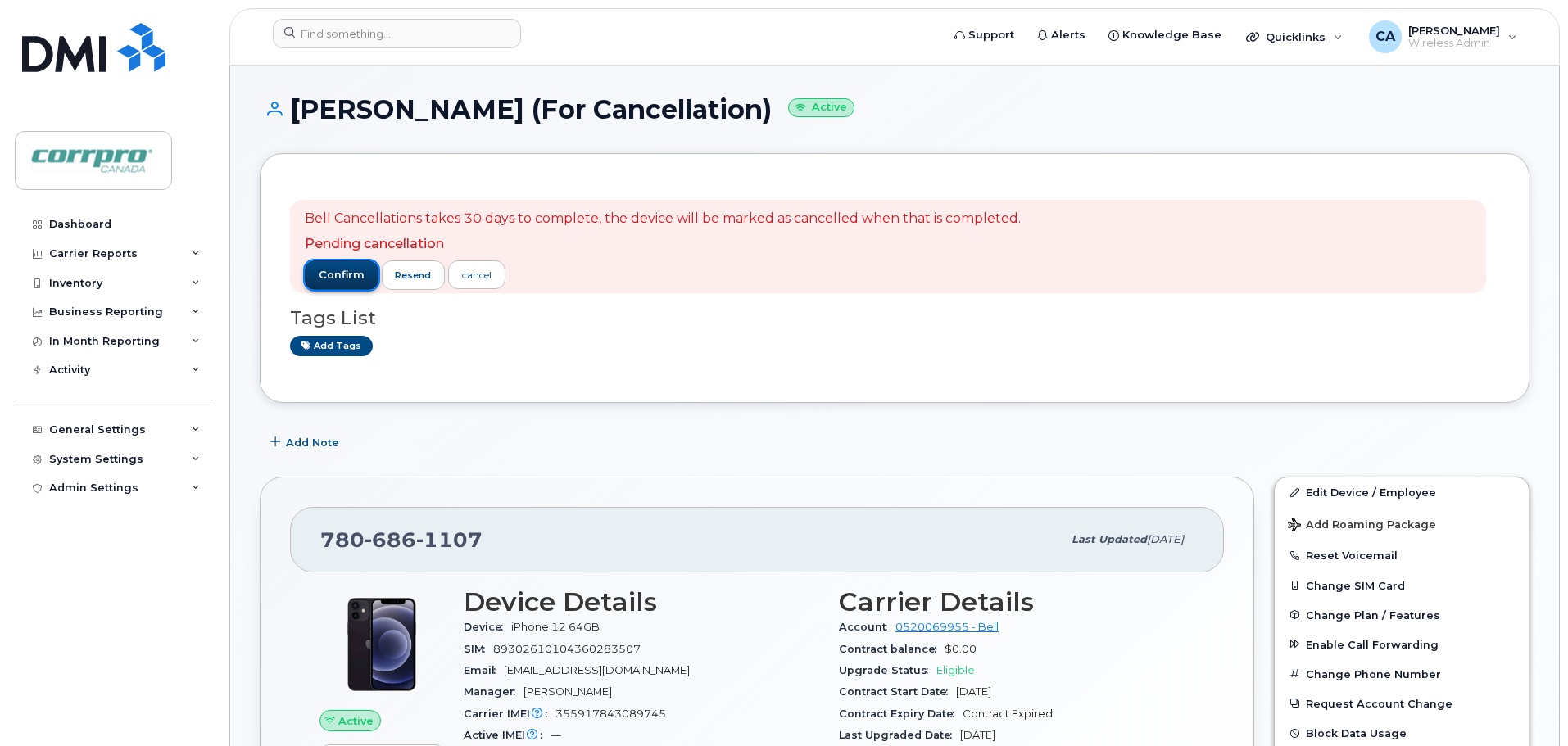
click at [355, 273] on span "confirm" at bounding box center [341, 275] width 46 height 15
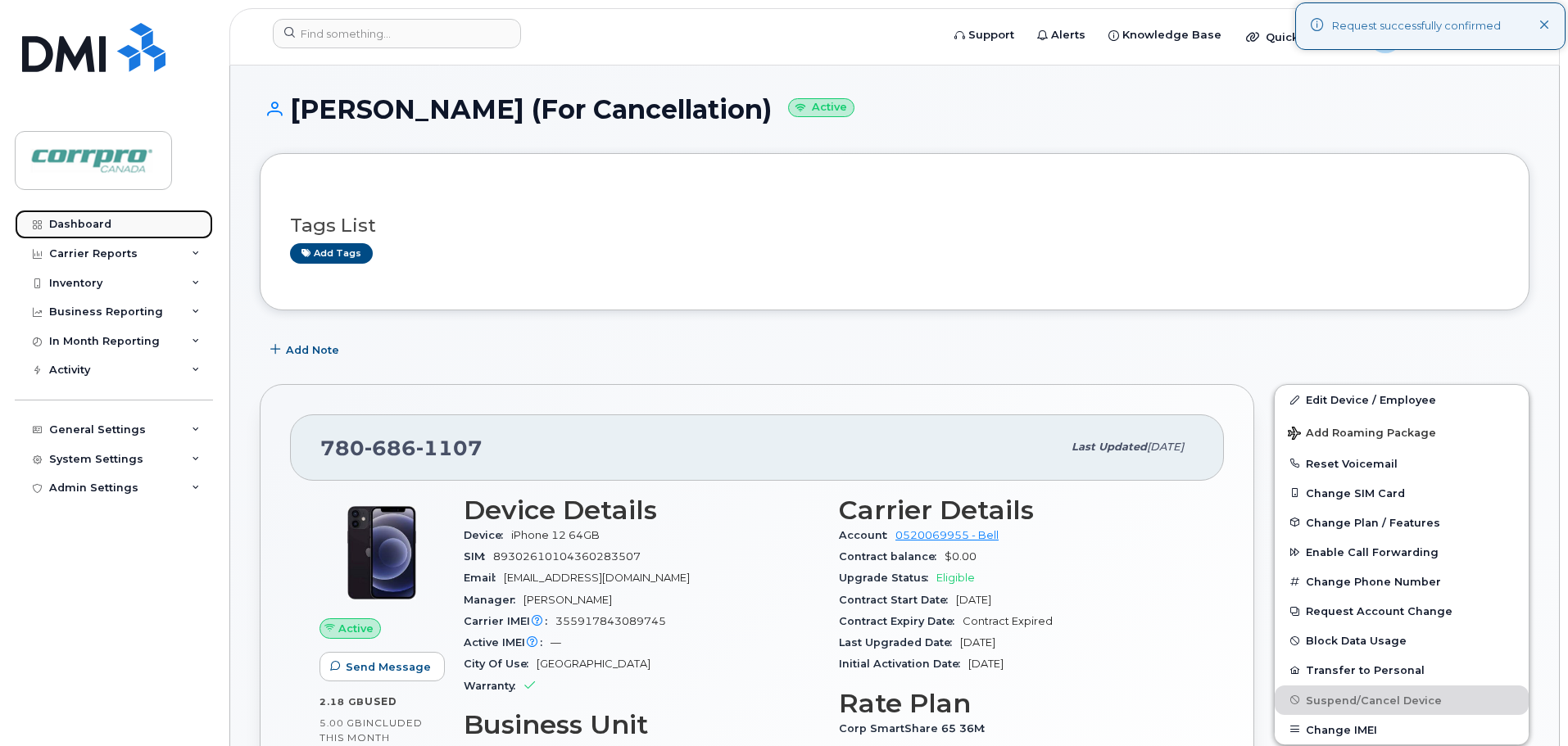
click at [100, 231] on div "Dashboard" at bounding box center [80, 224] width 62 height 13
click at [96, 222] on div "Dashboard" at bounding box center [80, 224] width 62 height 13
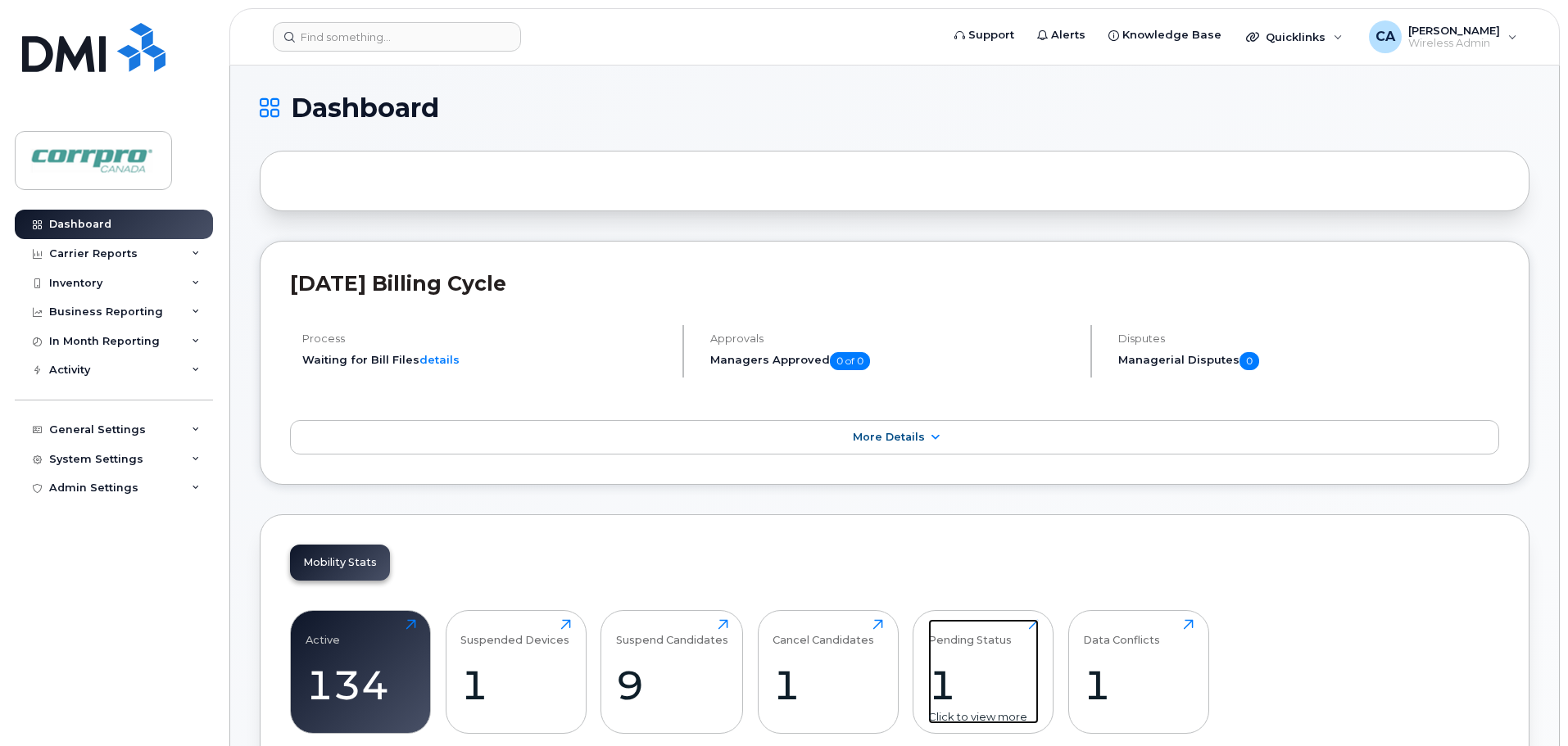
click at [937, 699] on div "1" at bounding box center [984, 685] width 110 height 48
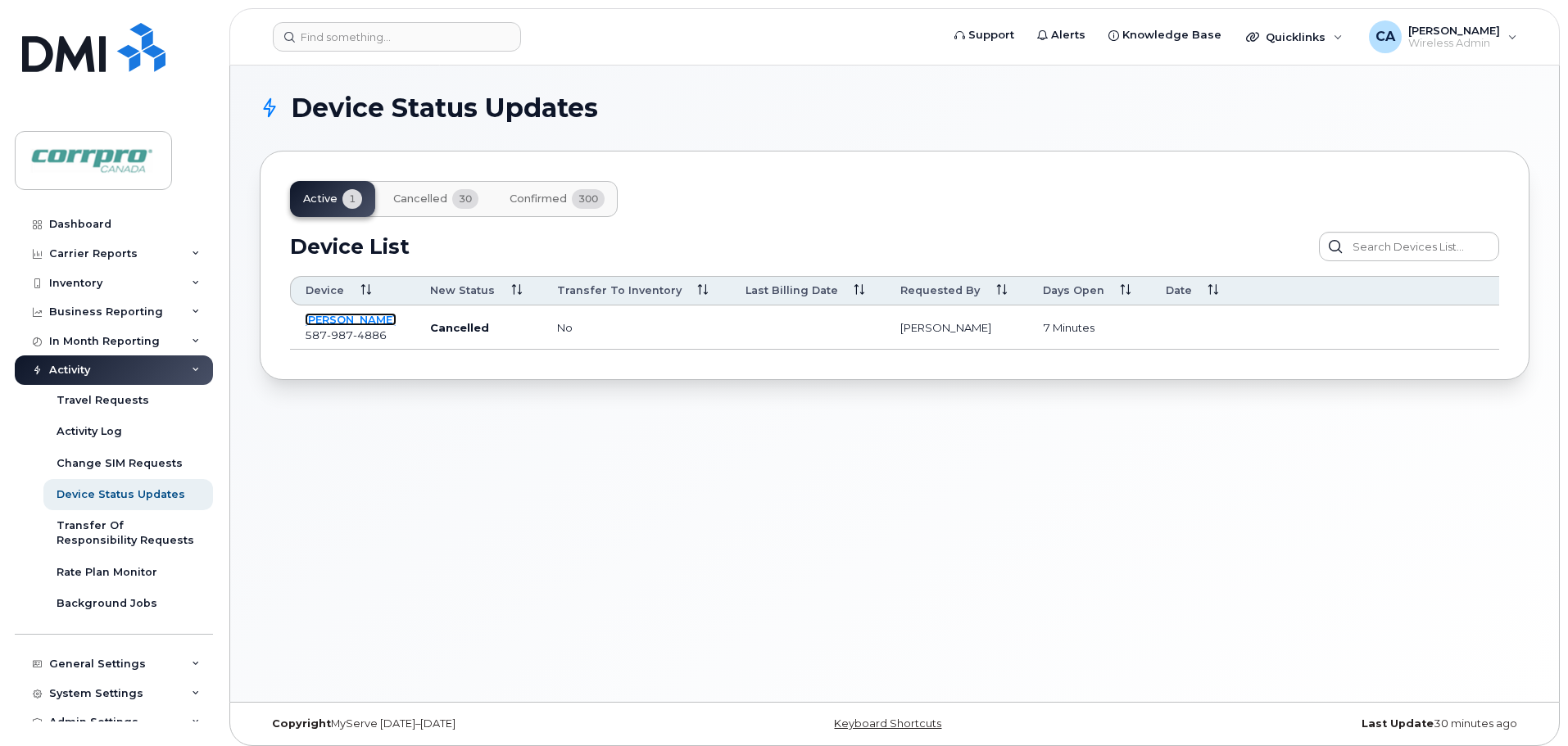
click at [330, 317] on link "[PERSON_NAME]" at bounding box center [351, 319] width 92 height 13
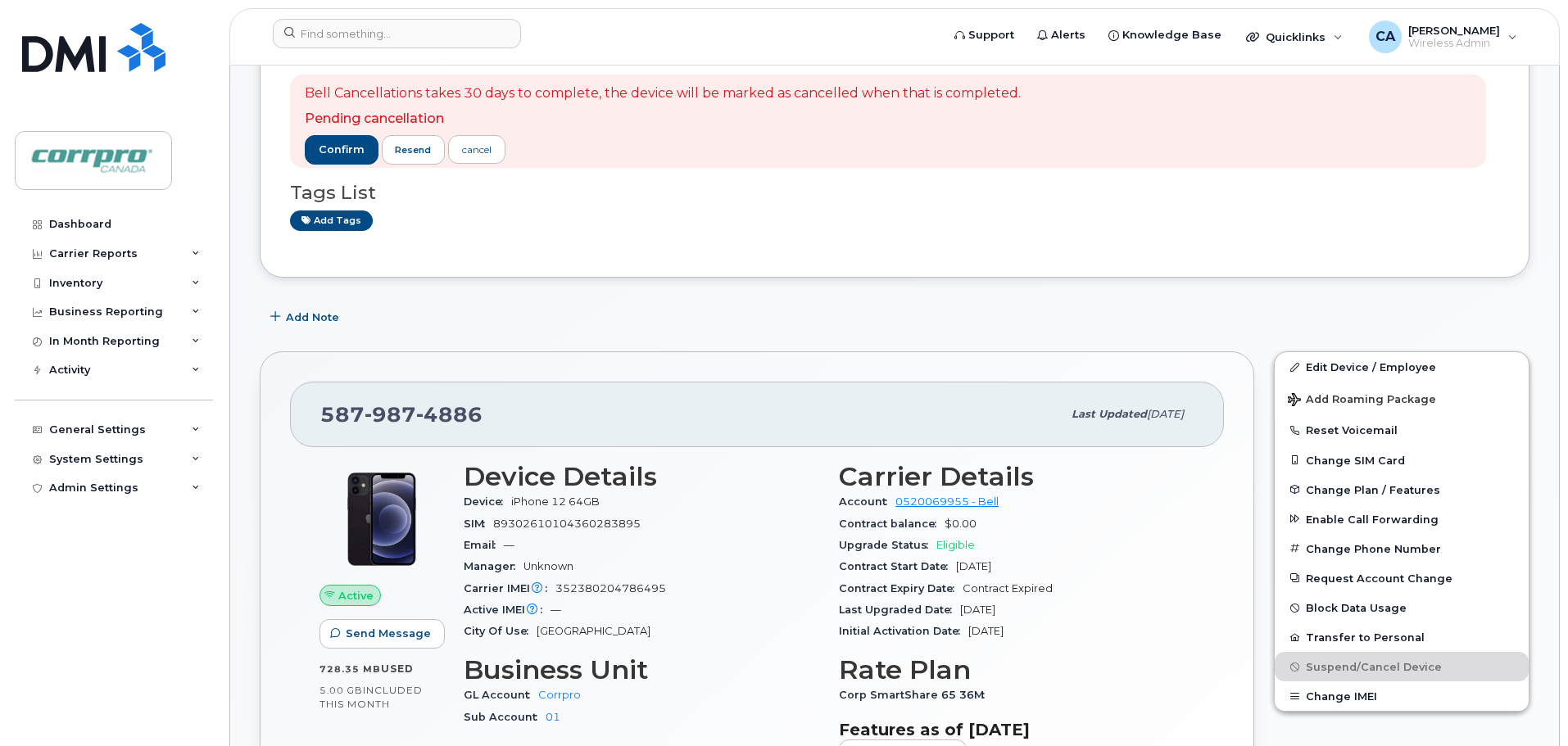
scroll to position [82, 0]
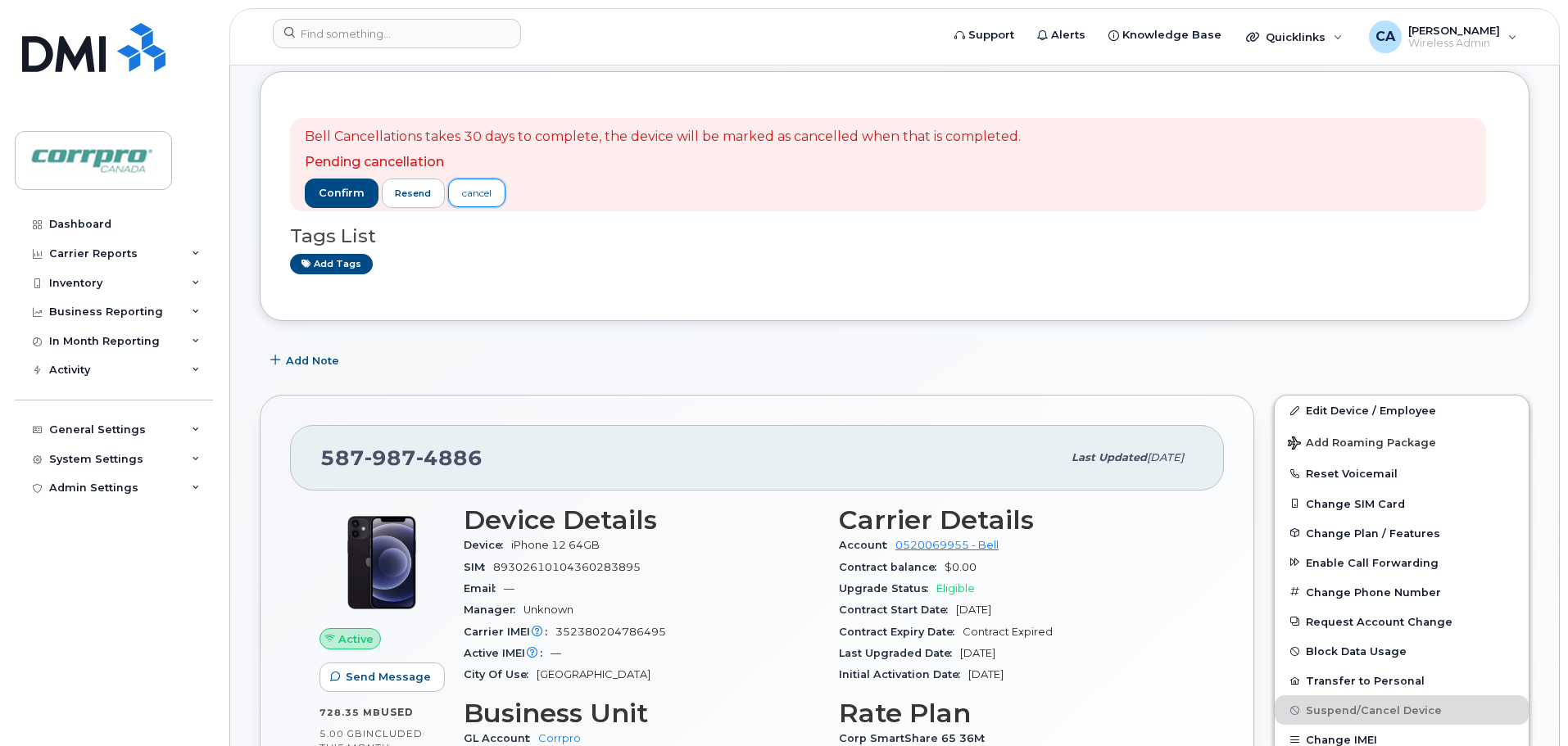
click at [483, 195] on div "cancel" at bounding box center [477, 193] width 30 height 15
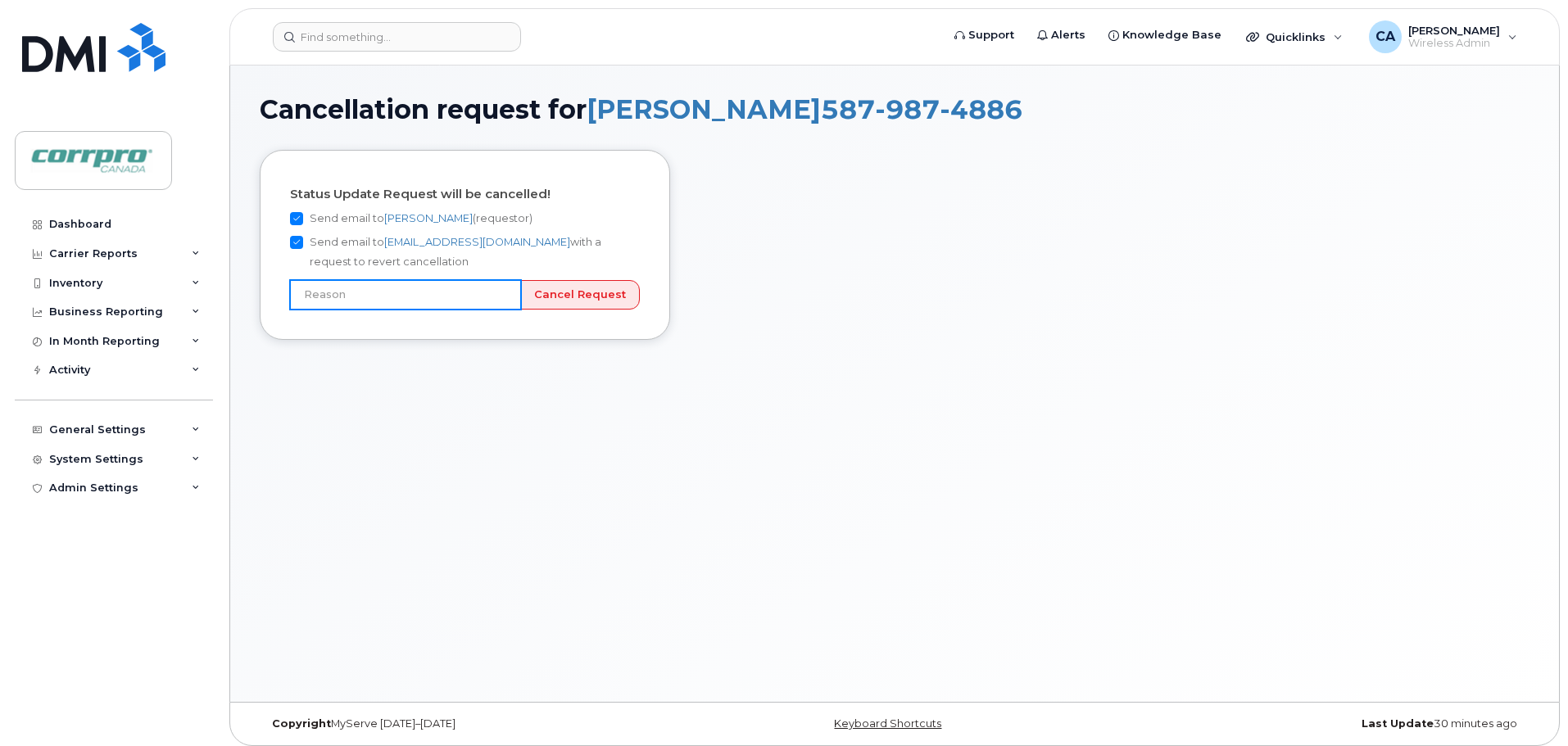
click at [502, 296] on input "text" at bounding box center [405, 295] width 231 height 30
type input "User still using device"
click at [582, 303] on input "Cancel Request" at bounding box center [580, 295] width 119 height 31
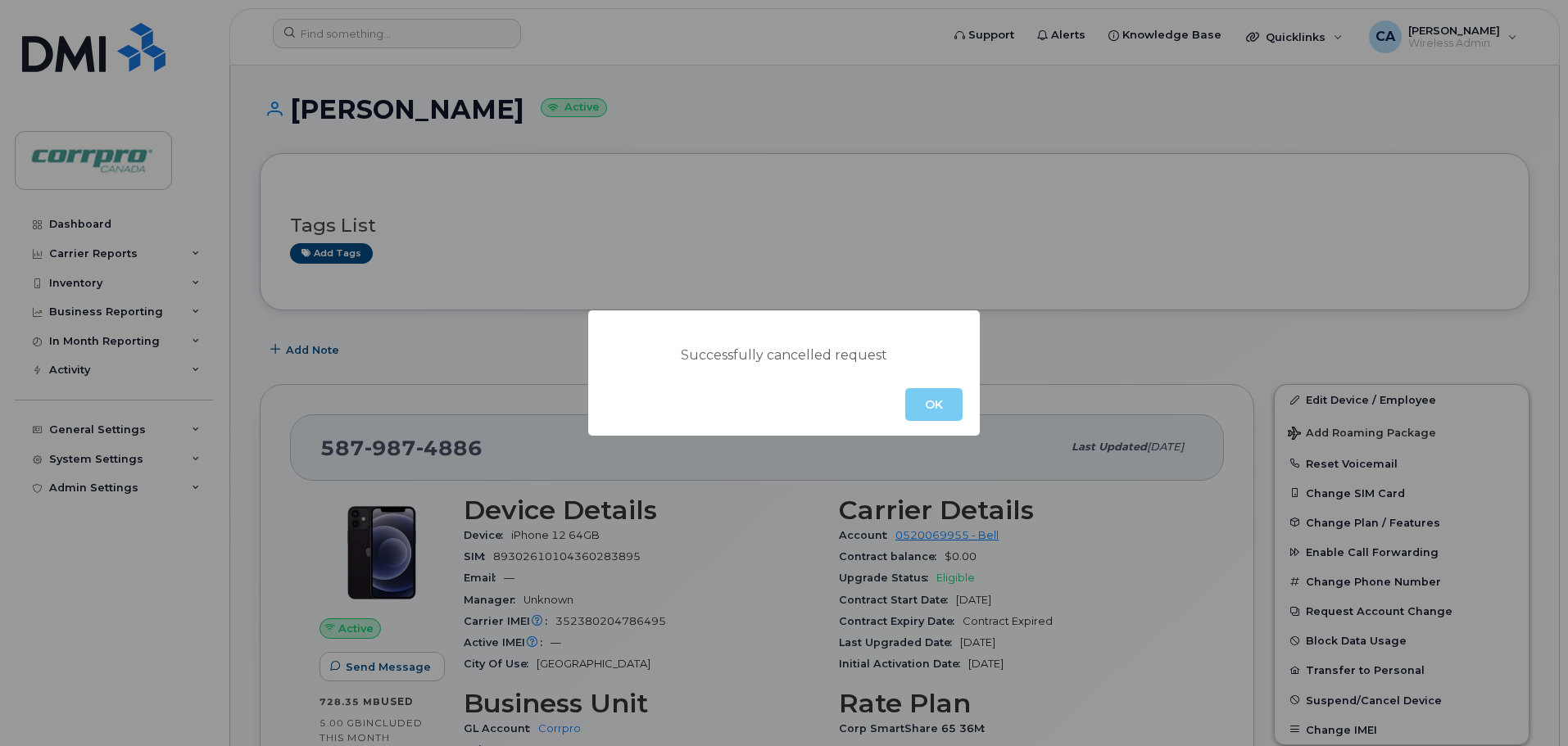
click at [941, 409] on button "OK" at bounding box center [933, 404] width 57 height 32
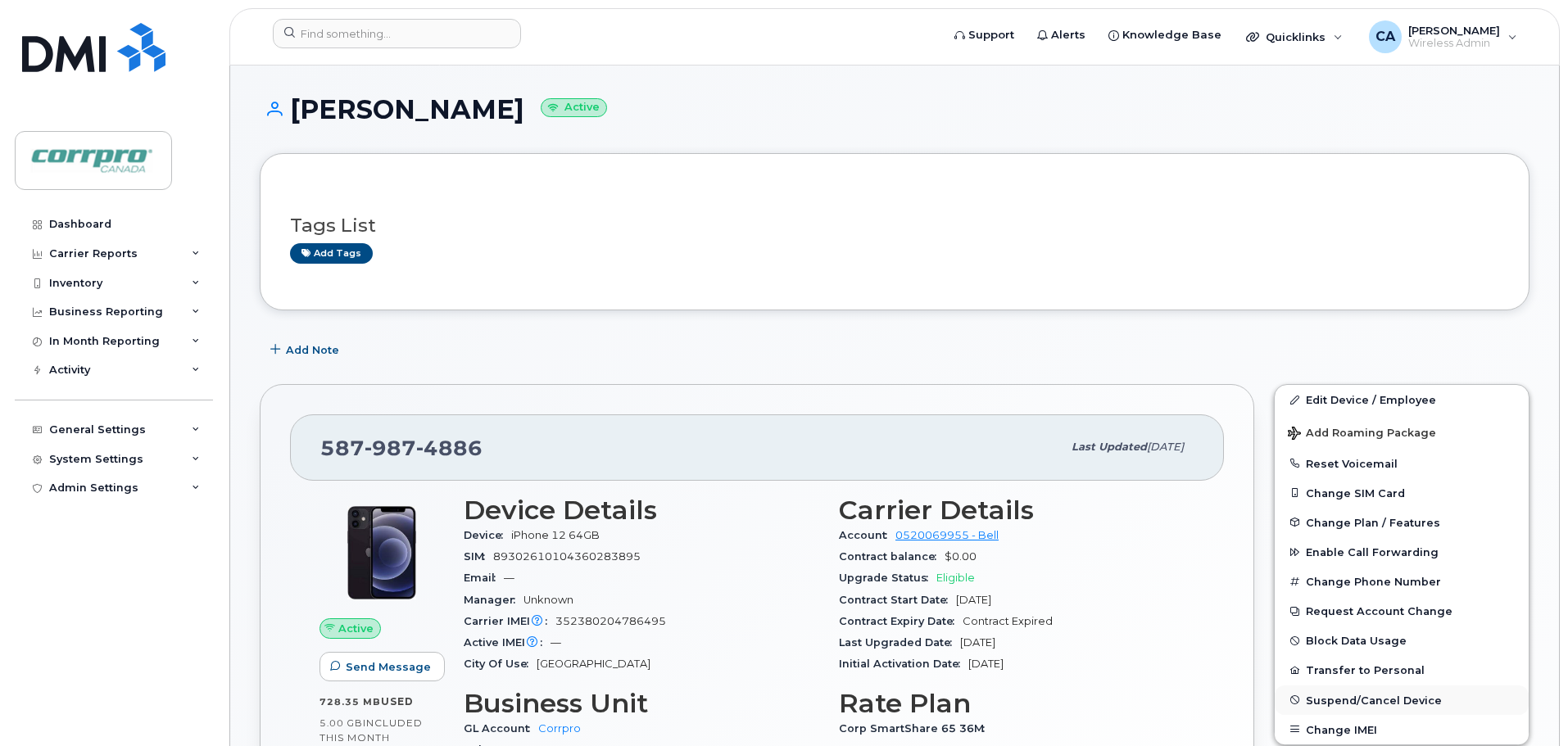
click at [1328, 702] on span "Suspend/Cancel Device" at bounding box center [1373, 700] width 136 height 12
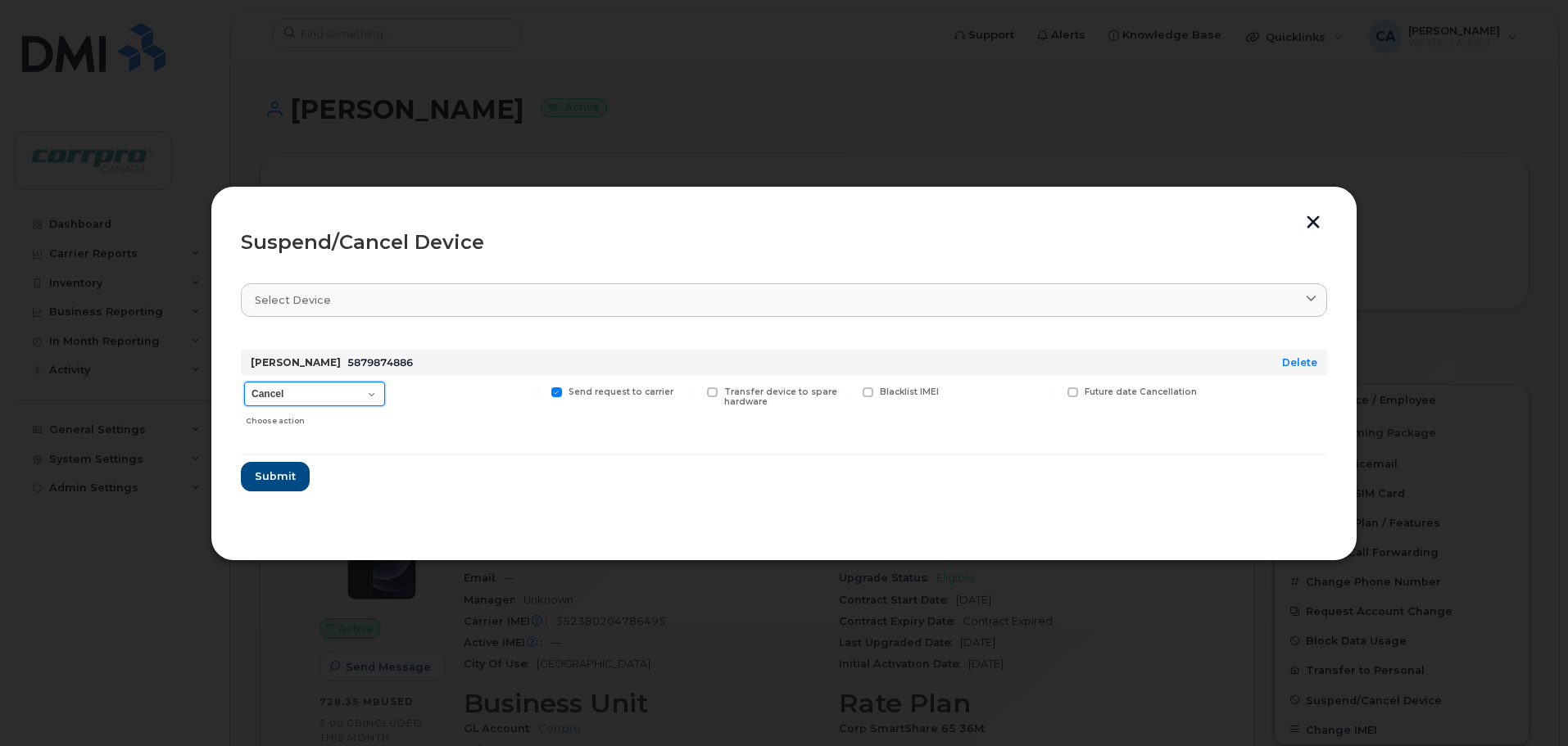
click at [349, 394] on select "Cancel Suspend - Extend Suspension Suspend - Reduced Rate Suspend - Full Rate S…" at bounding box center [314, 394] width 141 height 25
select select "[object Object]"
click at [244, 381] on select "Cancel Suspend - Extend Suspension Suspend - Reduced Rate Suspend - Full Rate S…" at bounding box center [314, 394] width 141 height 25
click at [289, 485] on button "Submit" at bounding box center [274, 477] width 68 height 30
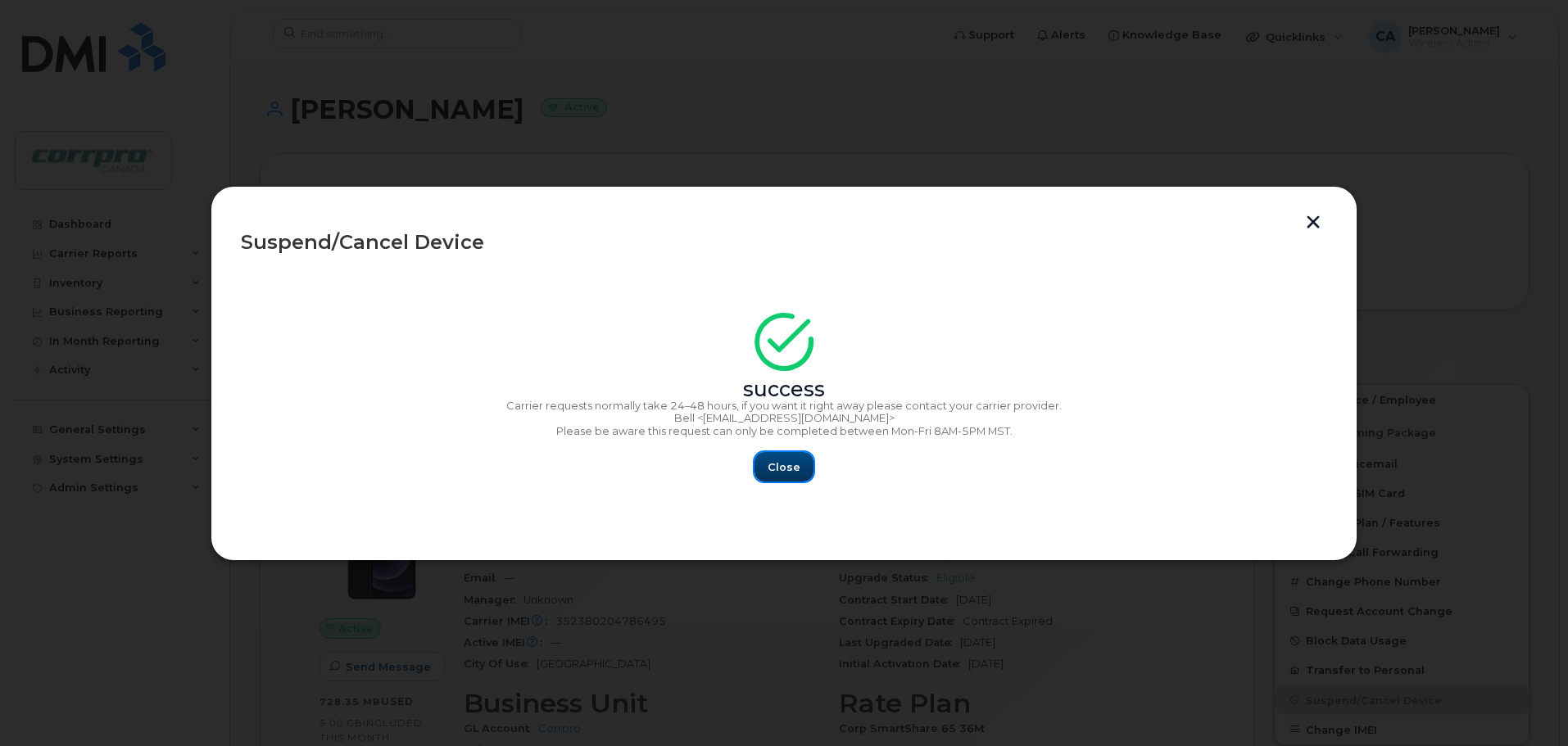
click at [780, 474] on span "Close" at bounding box center [783, 467] width 32 height 16
